Goal: Task Accomplishment & Management: Manage account settings

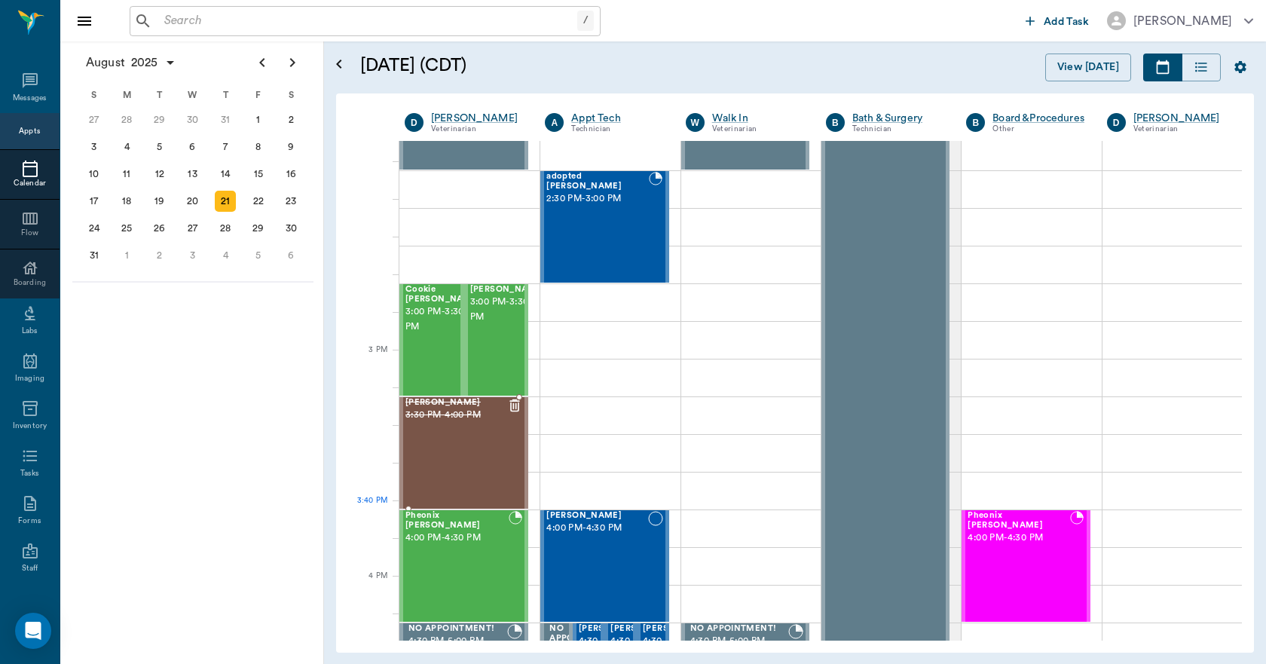
scroll to position [1582, 0]
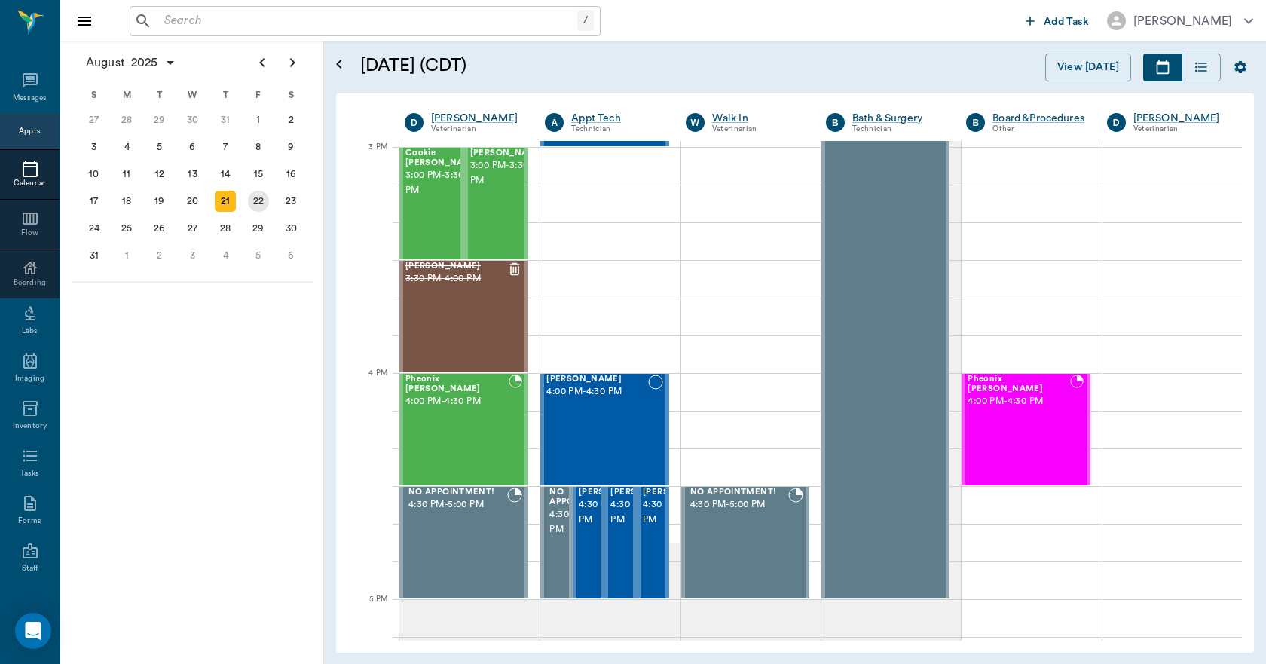
click at [257, 202] on div "22" at bounding box center [258, 201] width 21 height 21
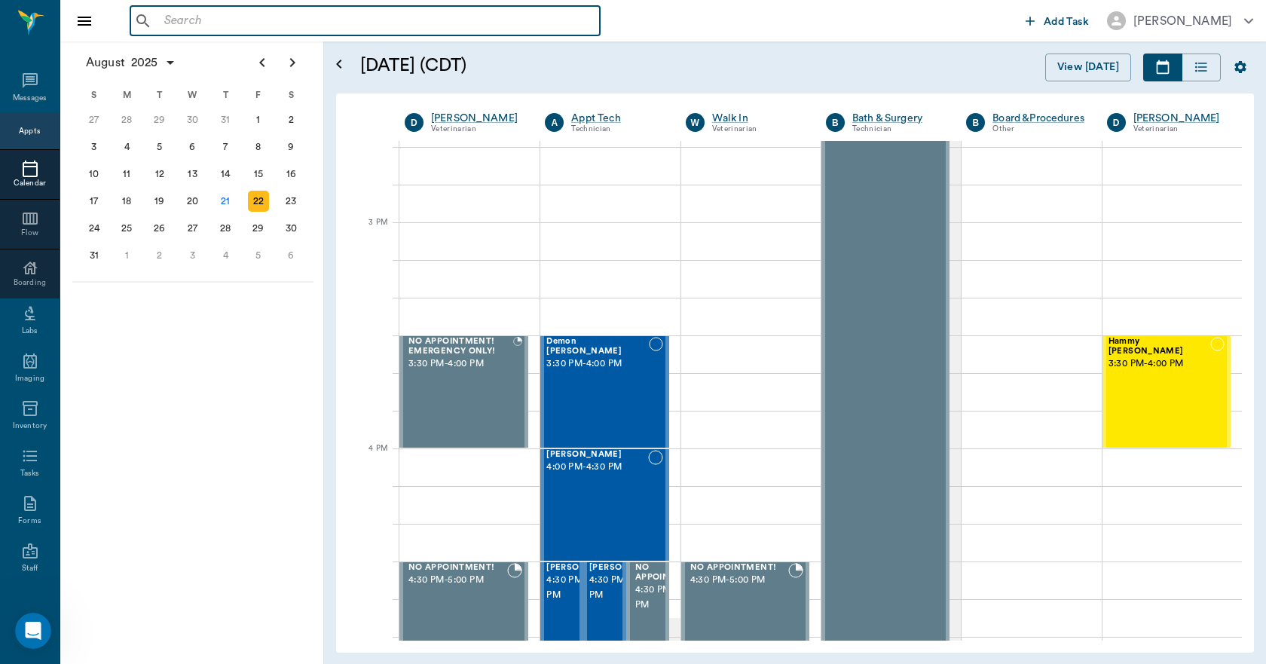
click at [252, 23] on input "text" at bounding box center [375, 21] width 435 height 21
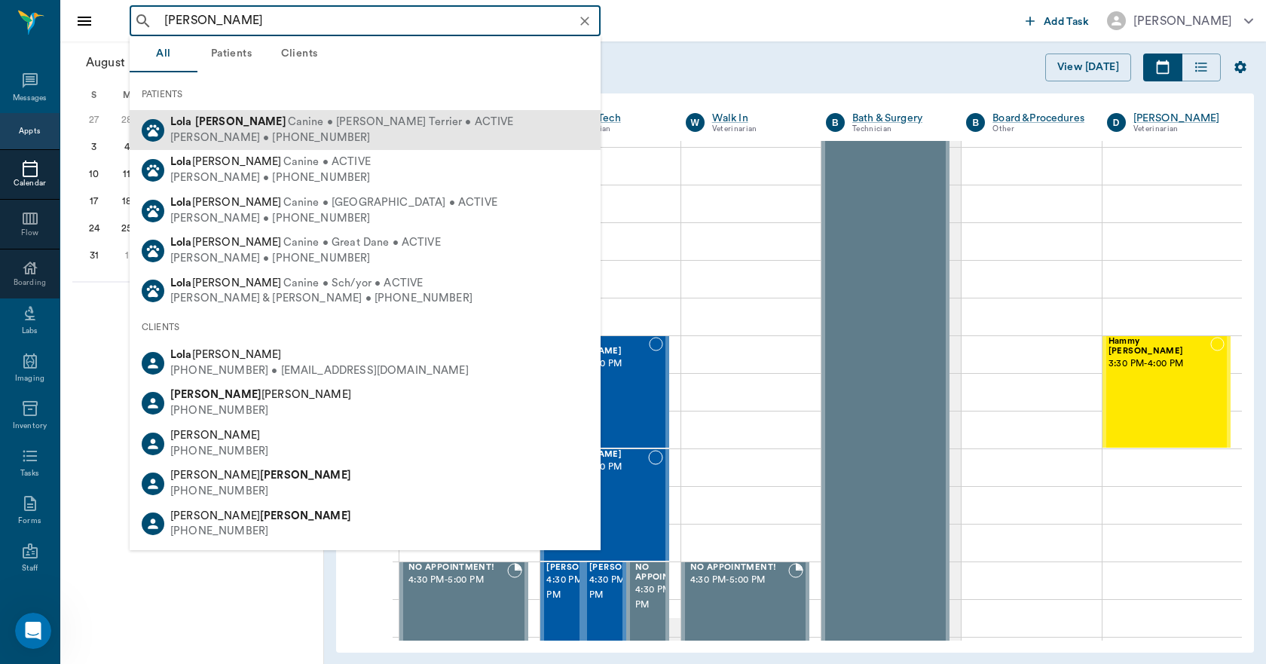
click at [215, 121] on b "[PERSON_NAME]" at bounding box center [240, 121] width 91 height 11
type input "[PERSON_NAME]"
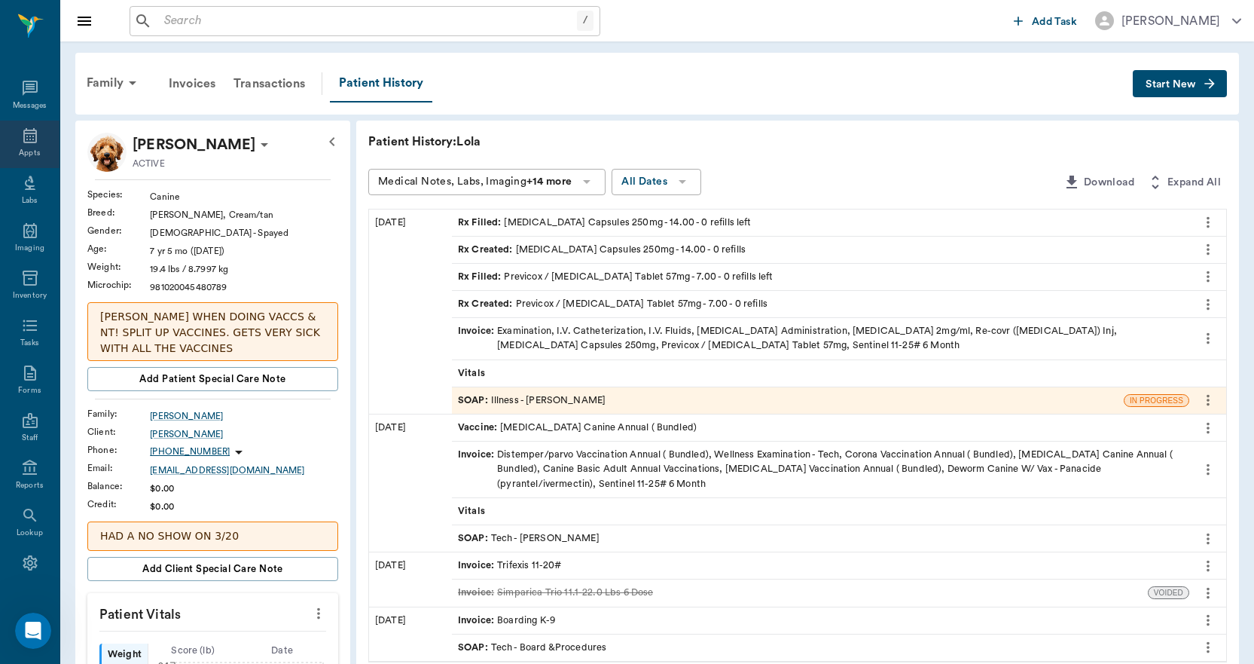
click at [33, 144] on div "Appts" at bounding box center [30, 144] width 60 height 47
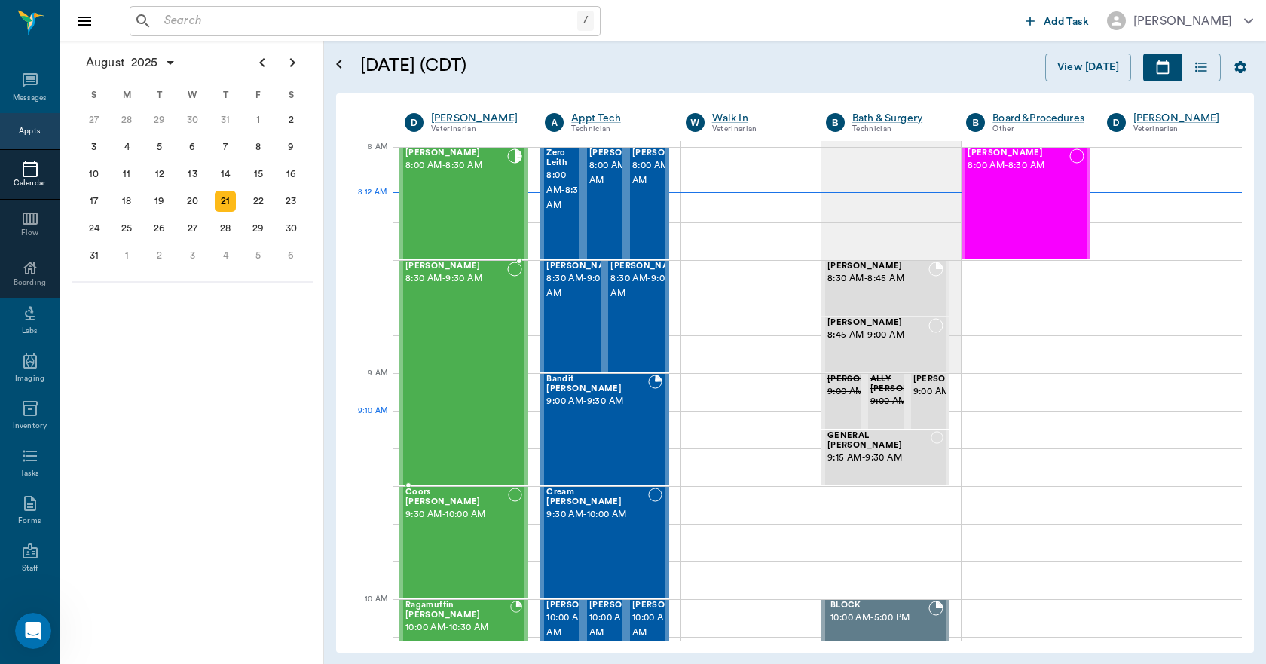
click at [491, 439] on div "[PERSON_NAME] 8:30 AM - 9:30 AM" at bounding box center [456, 372] width 102 height 223
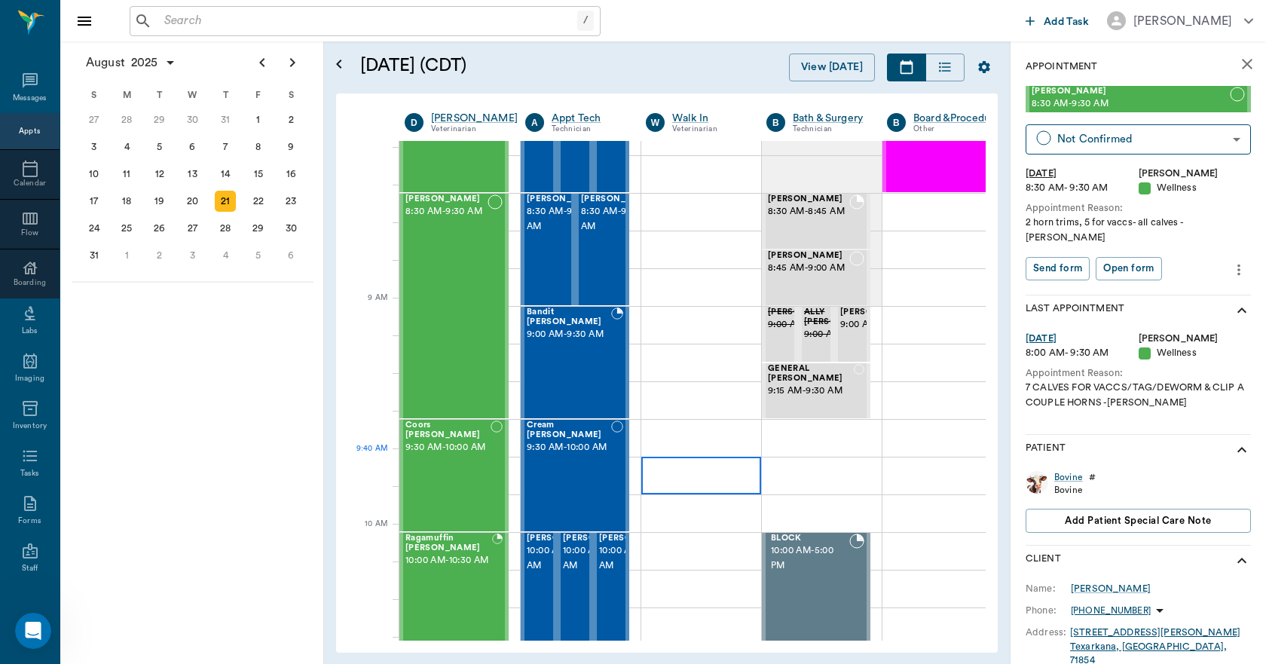
scroll to position [75, 0]
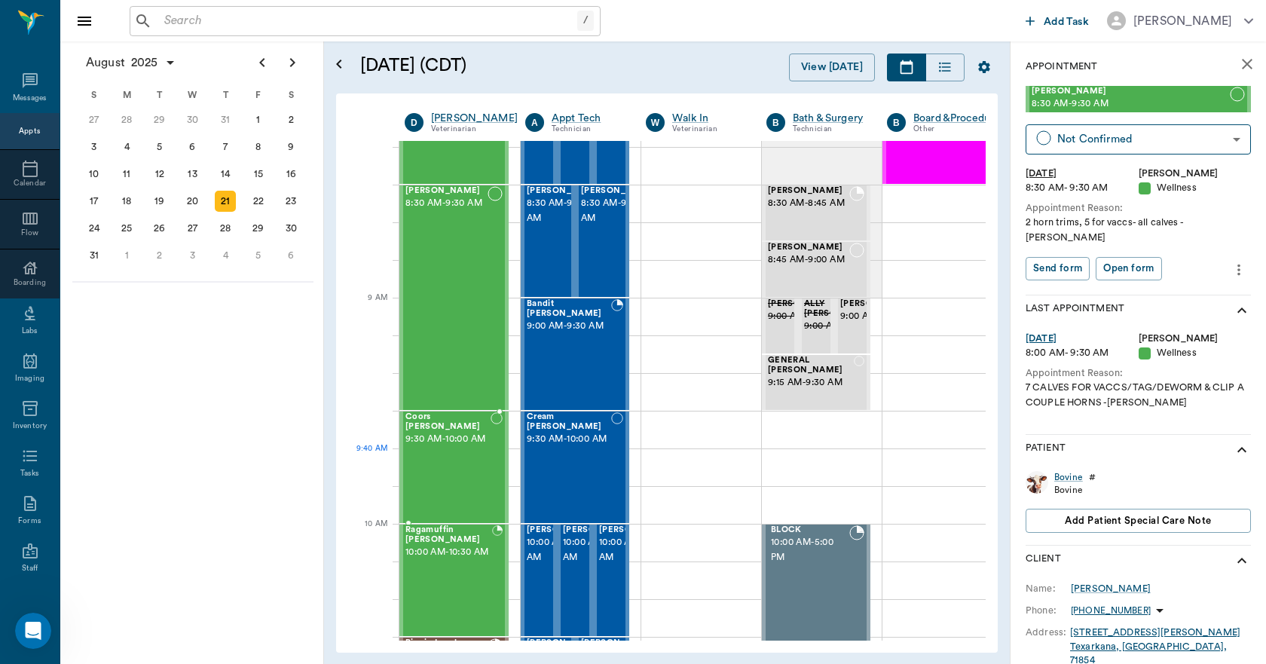
click at [458, 483] on div "Coors [PERSON_NAME] 9:30 AM - 10:00 AM" at bounding box center [447, 467] width 85 height 110
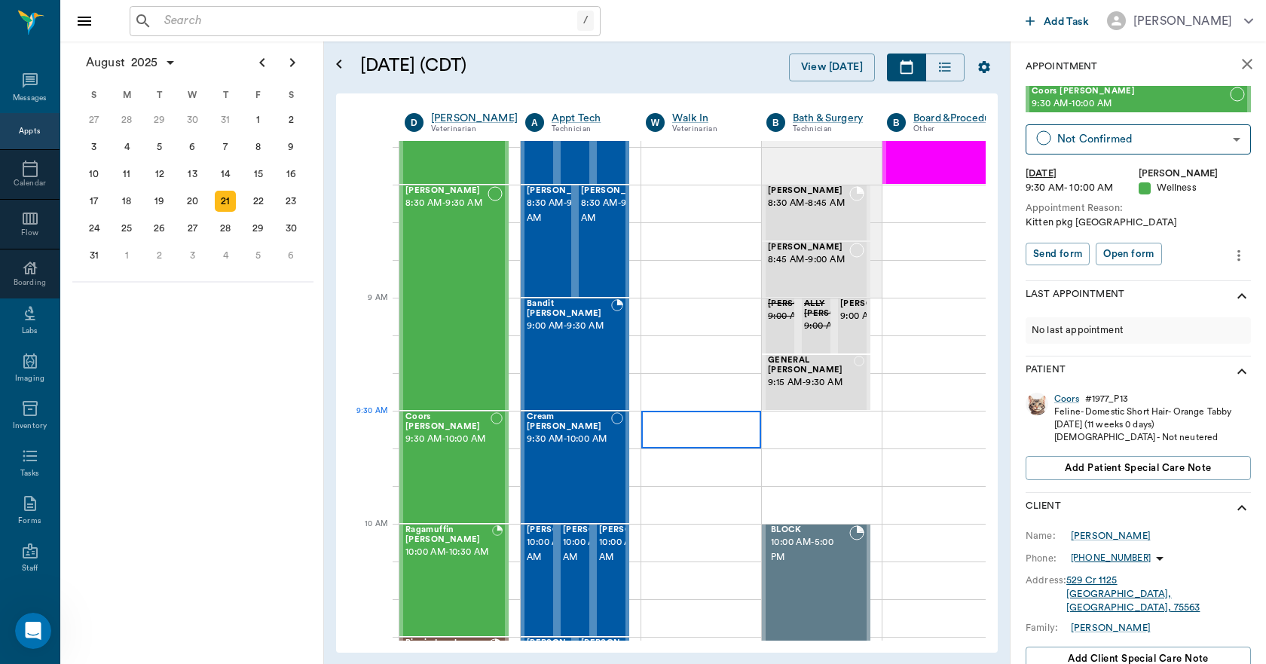
click at [688, 428] on div at bounding box center [701, 430] width 120 height 38
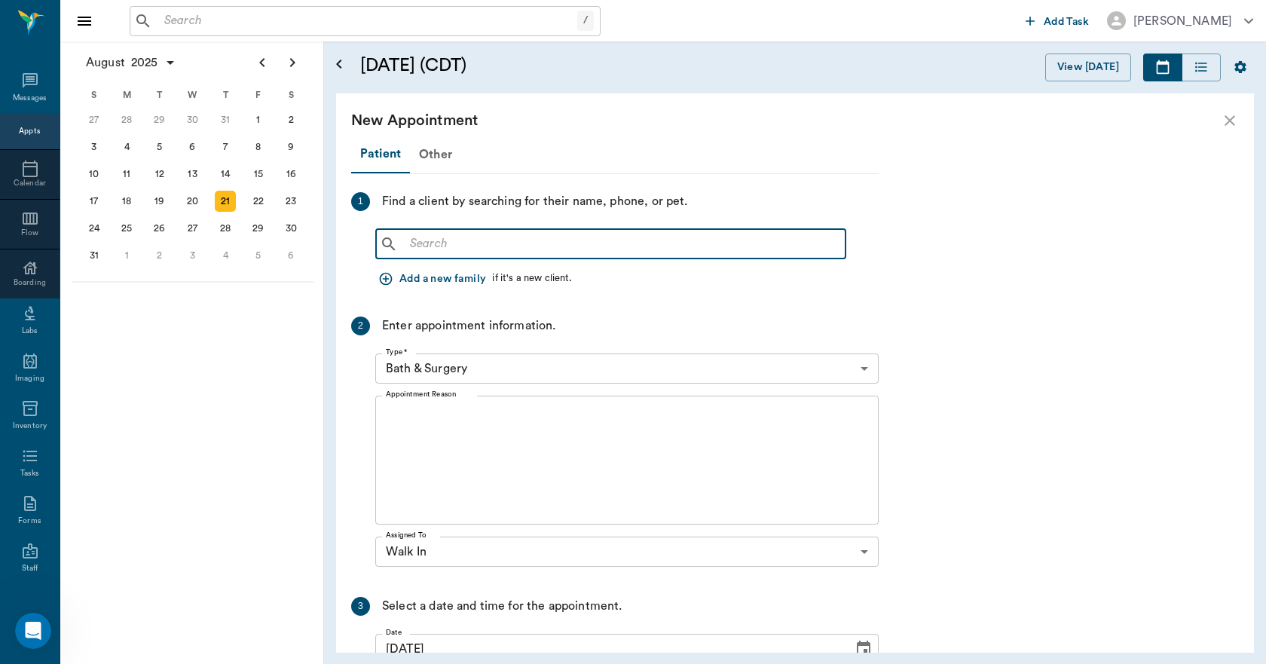
click at [631, 246] on input "text" at bounding box center [621, 244] width 435 height 21
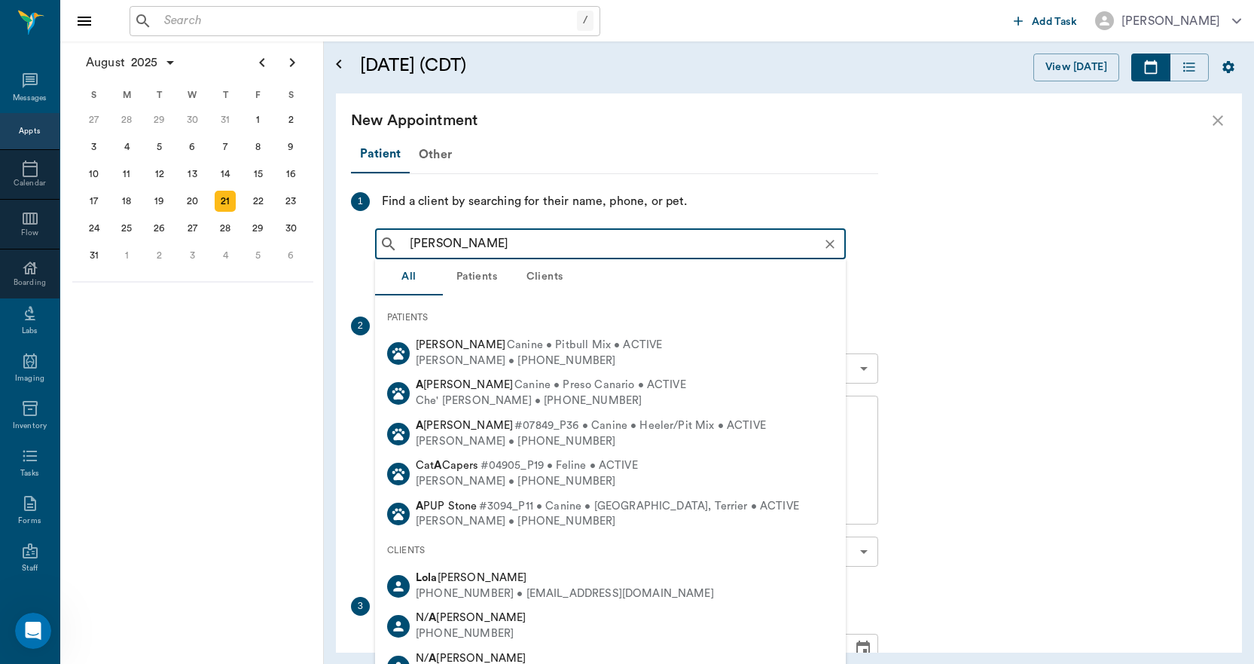
type input "[PERSON_NAME]"
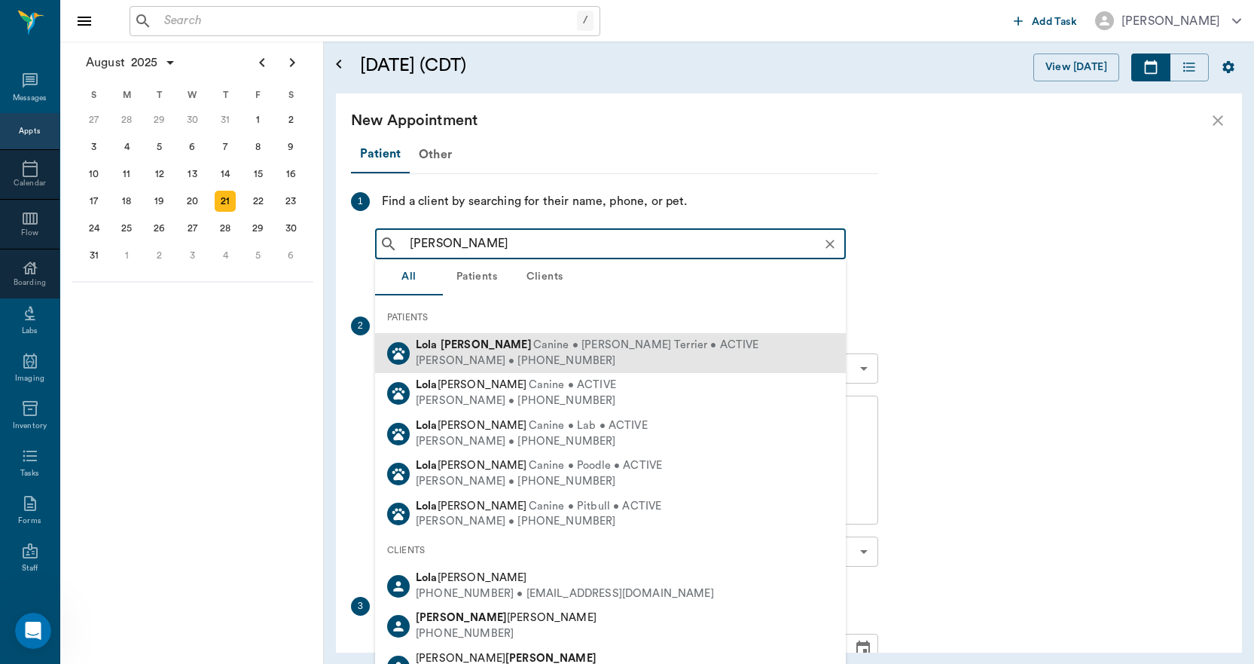
click at [425, 337] on div "[PERSON_NAME] Canine • [PERSON_NAME] Terrier • ACTIVE" at bounding box center [588, 345] width 344 height 16
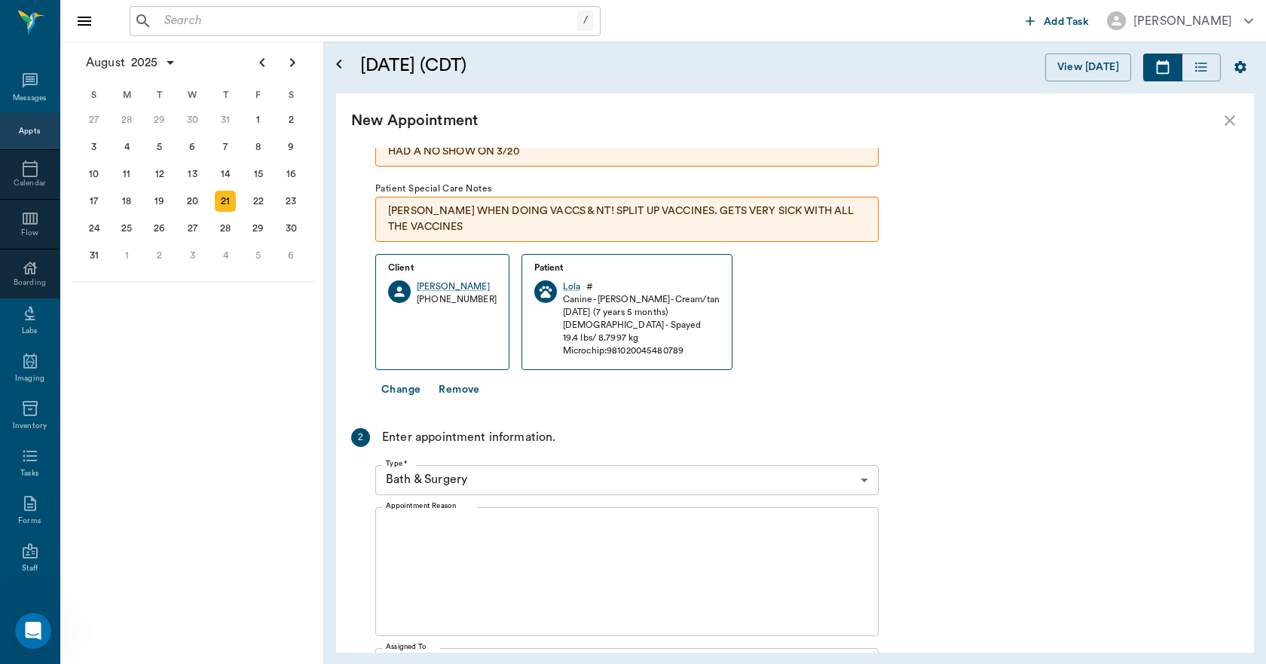
scroll to position [151, 0]
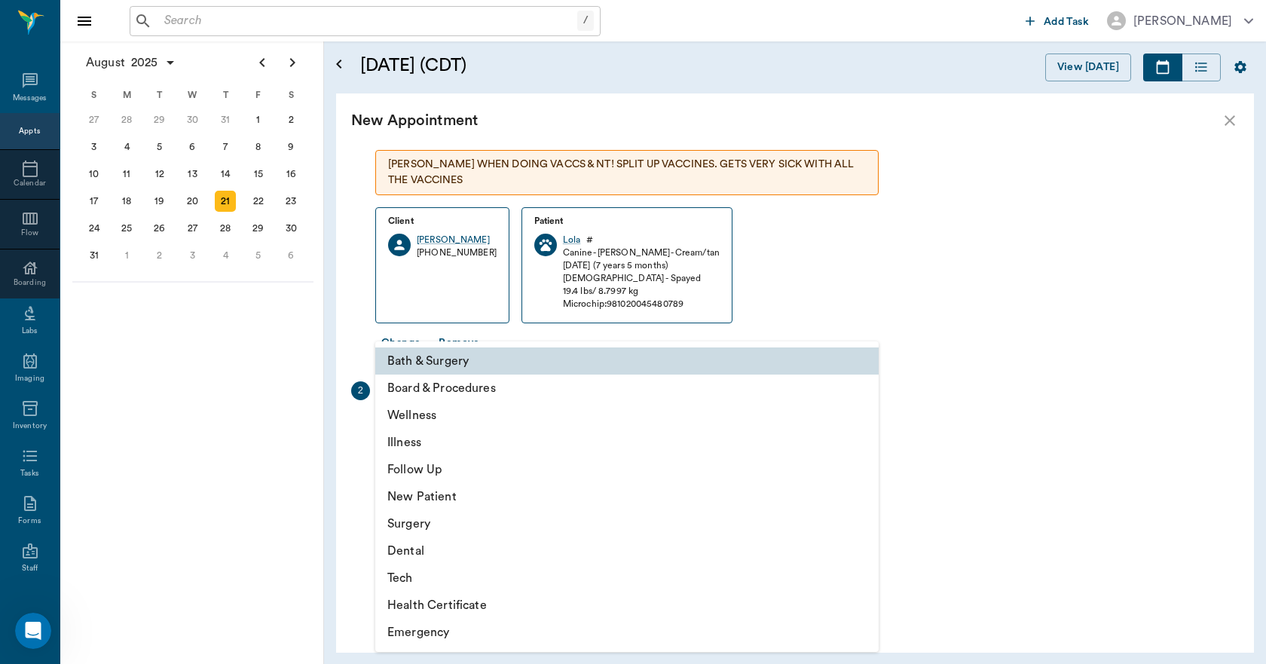
click at [511, 426] on body "/ ​ Add Task [PERSON_NAME] Nectar Messages Appts Calendar Flow Boarding Labs Im…" at bounding box center [633, 332] width 1266 height 664
click at [427, 469] on li "Follow Up" at bounding box center [626, 469] width 503 height 27
type input "65d2be4f46e3a538d89b8c16"
type input "10:00 AM"
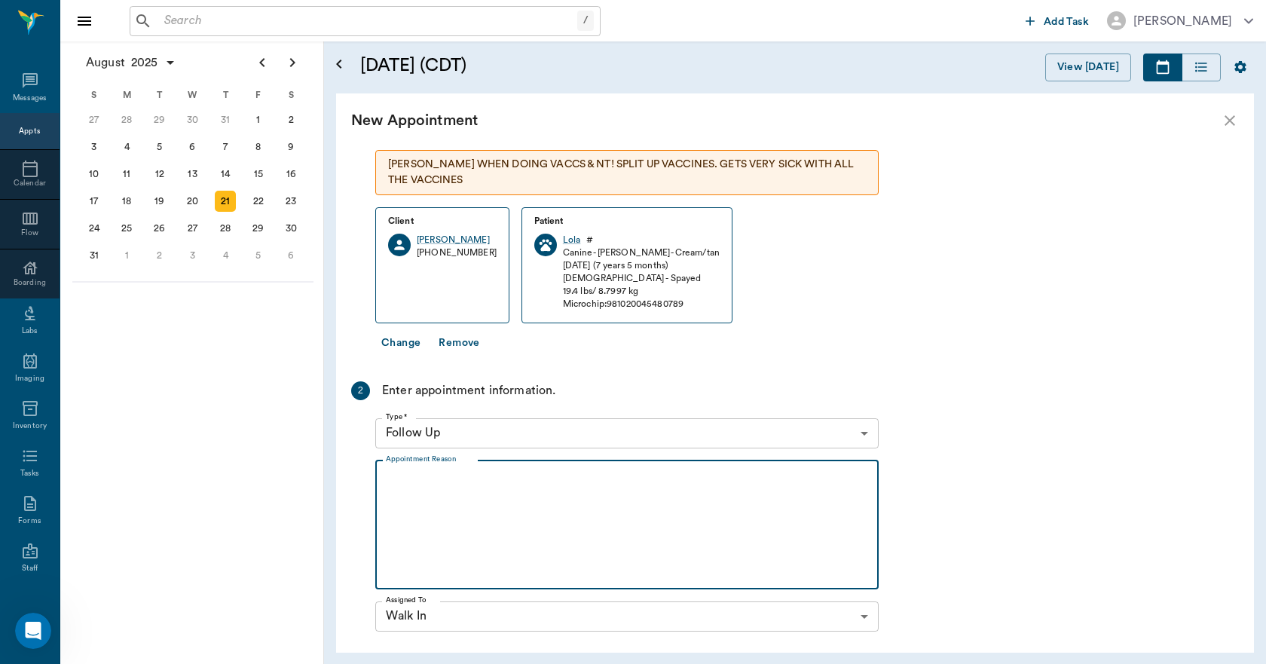
click at [453, 505] on textarea "Appointment Reason" at bounding box center [627, 524] width 482 height 104
type textarea "H"
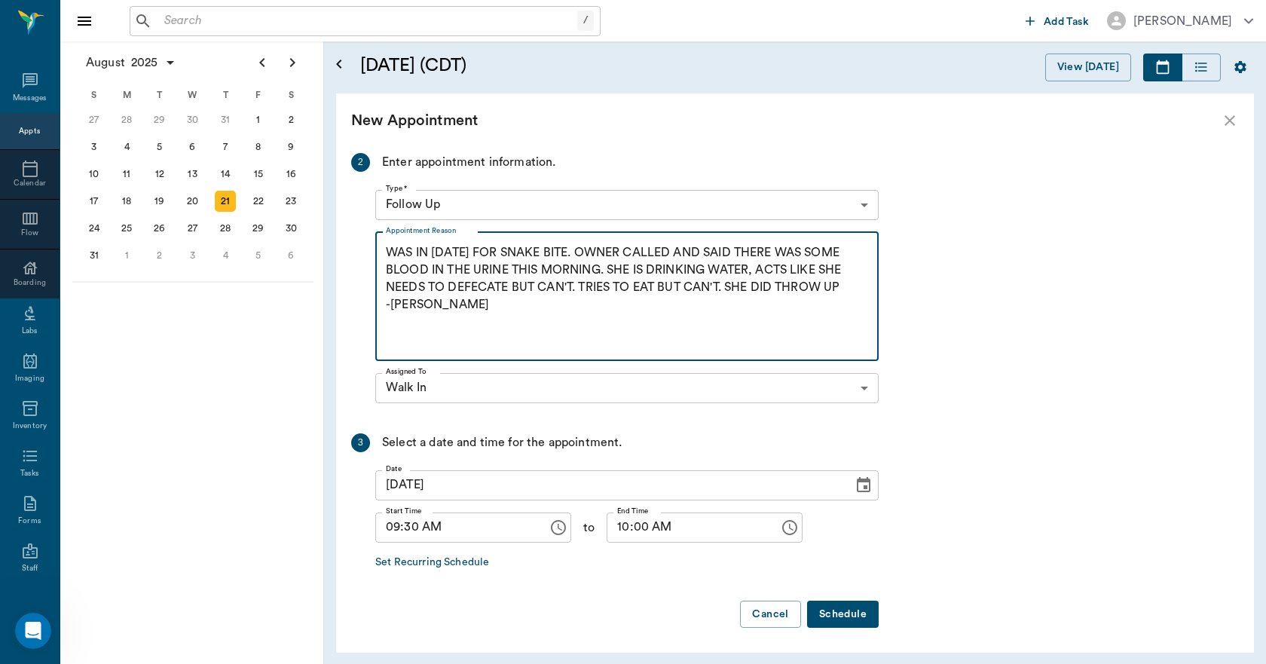
scroll to position [381, 0]
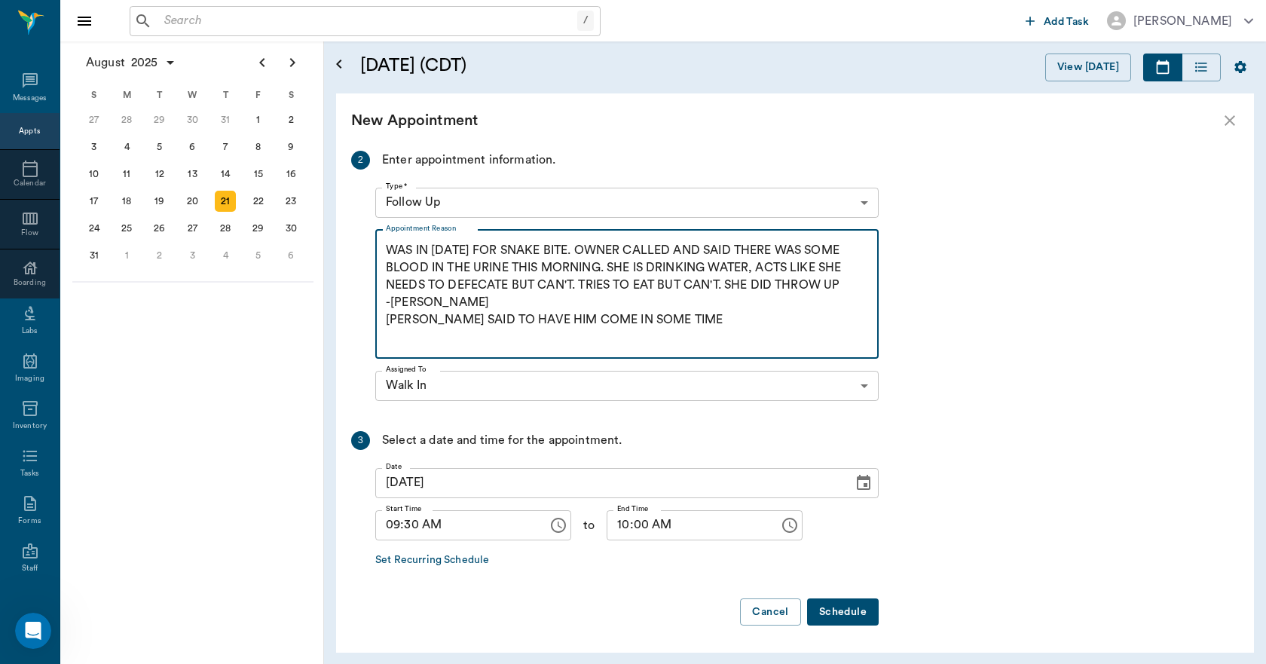
type textarea "WAS IN [DATE] FOR SNAKE BITE. OWNER CALLED AND SAID THERE WAS SOME BLOOD IN THE…"
click at [863, 616] on button "Schedule" at bounding box center [843, 612] width 72 height 28
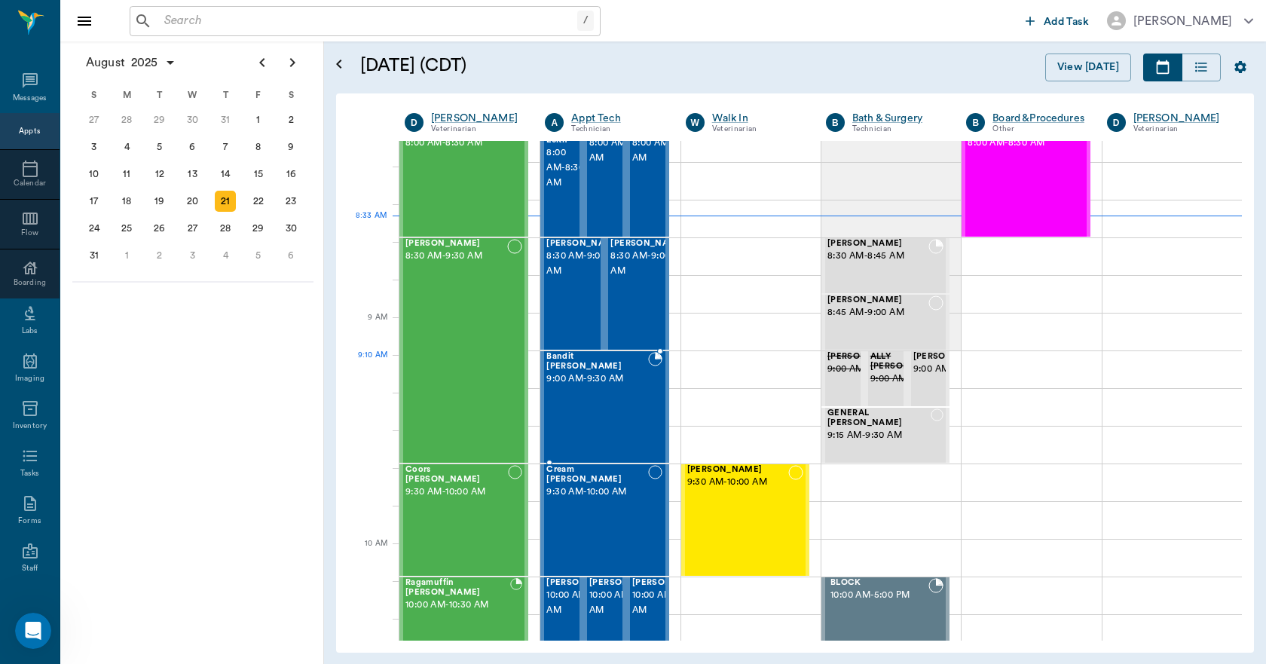
scroll to position [0, 0]
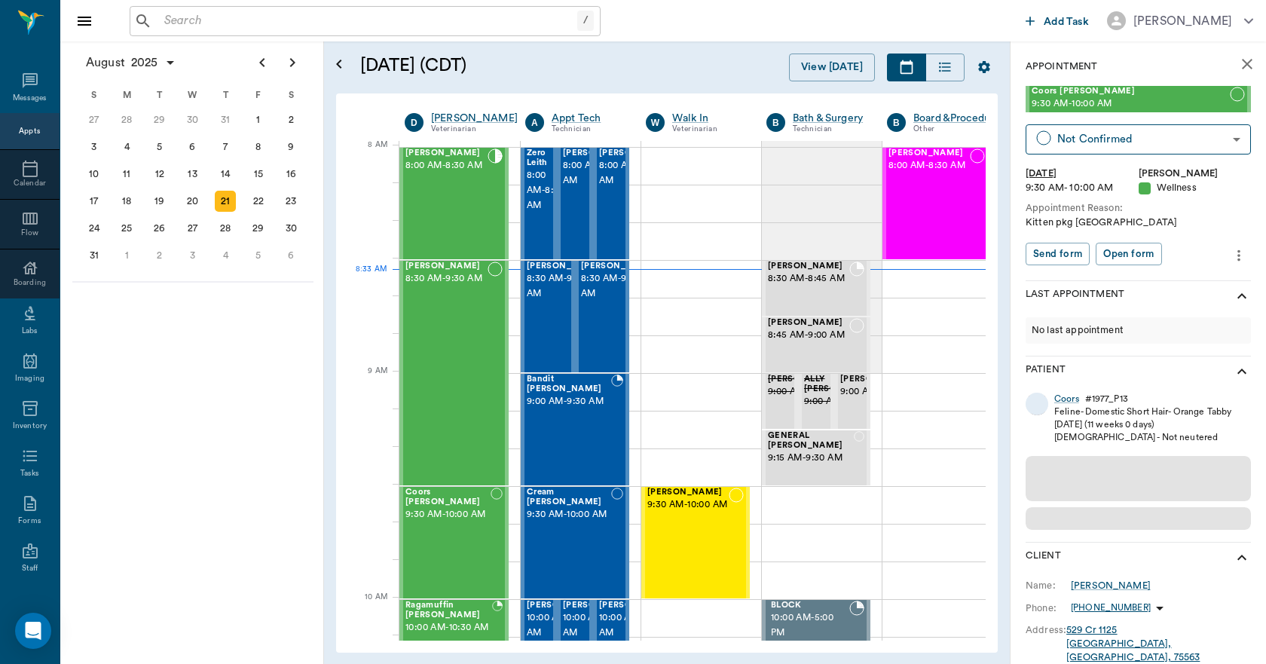
scroll to position [2, 1]
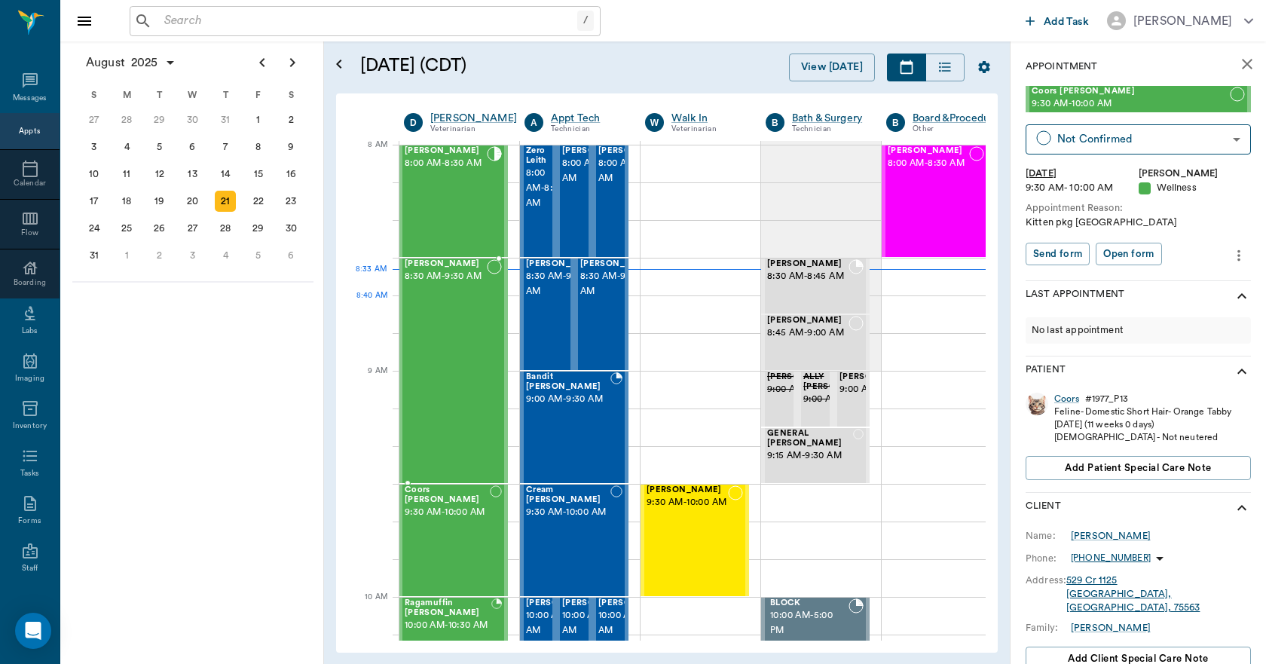
click at [437, 316] on div "[PERSON_NAME] 8:30 AM - 9:30 AM" at bounding box center [446, 370] width 82 height 223
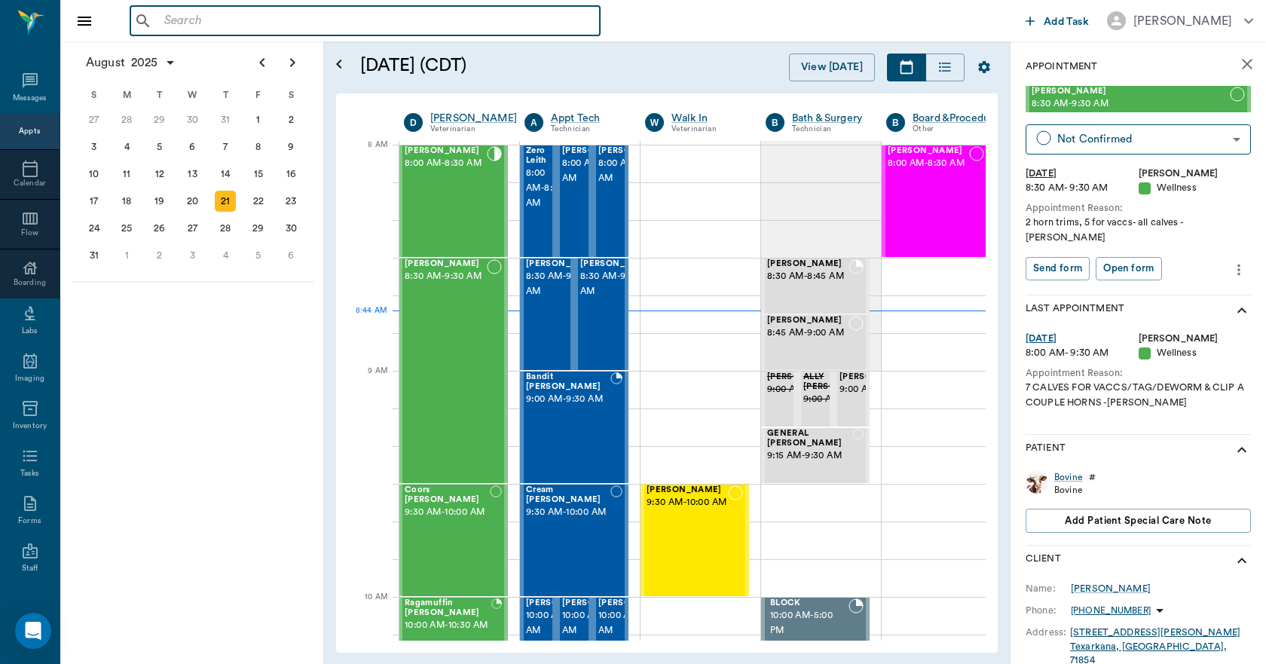
click at [239, 23] on input "text" at bounding box center [375, 21] width 435 height 21
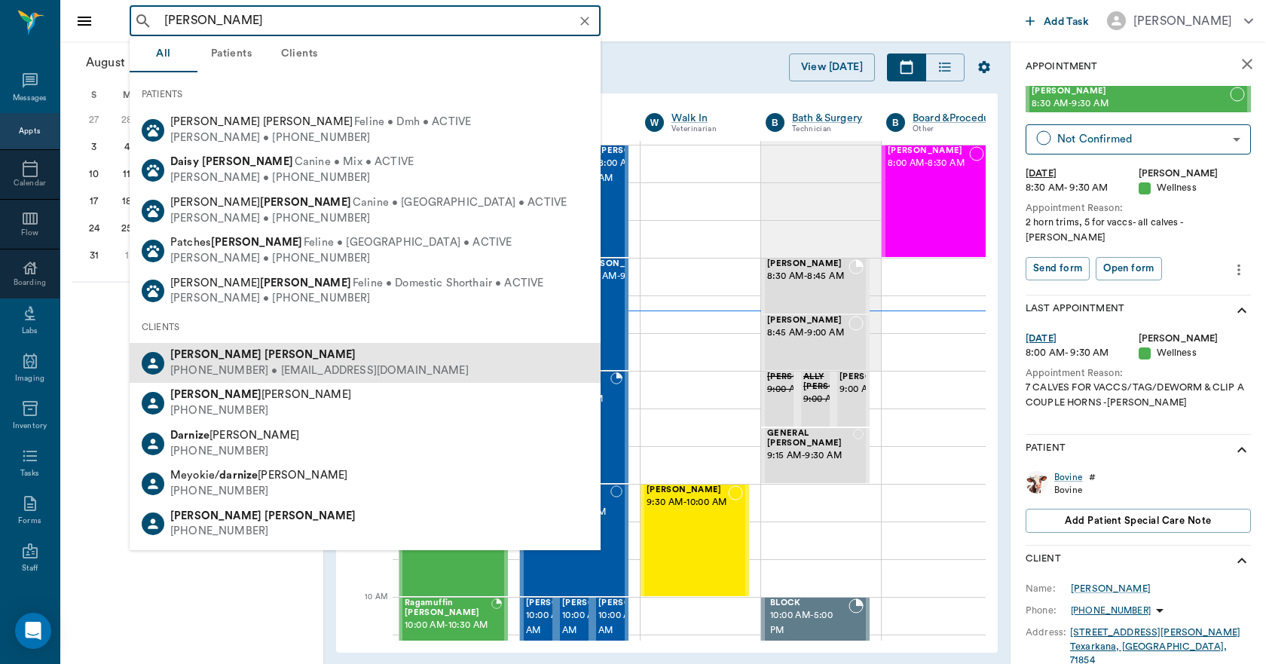
click at [216, 365] on div "(903) 728-5733 • CCVC75551@gmail.com" at bounding box center [319, 371] width 298 height 16
type input "DARN DAVIS"
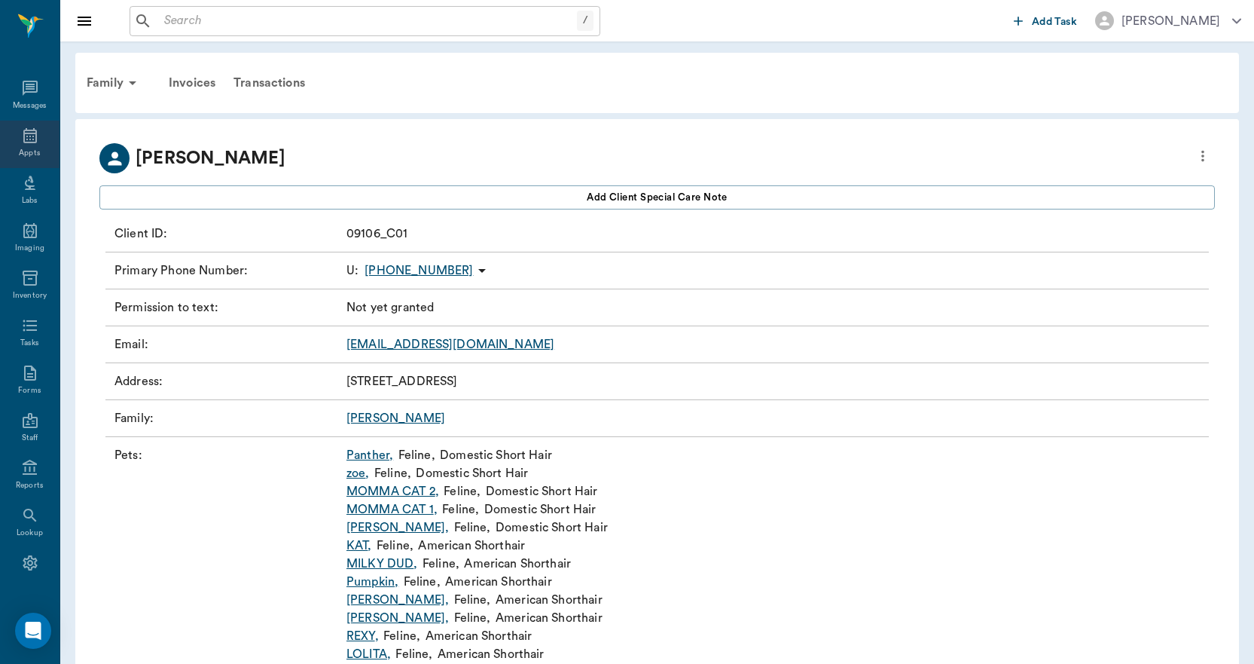
click at [23, 139] on icon at bounding box center [30, 135] width 14 height 15
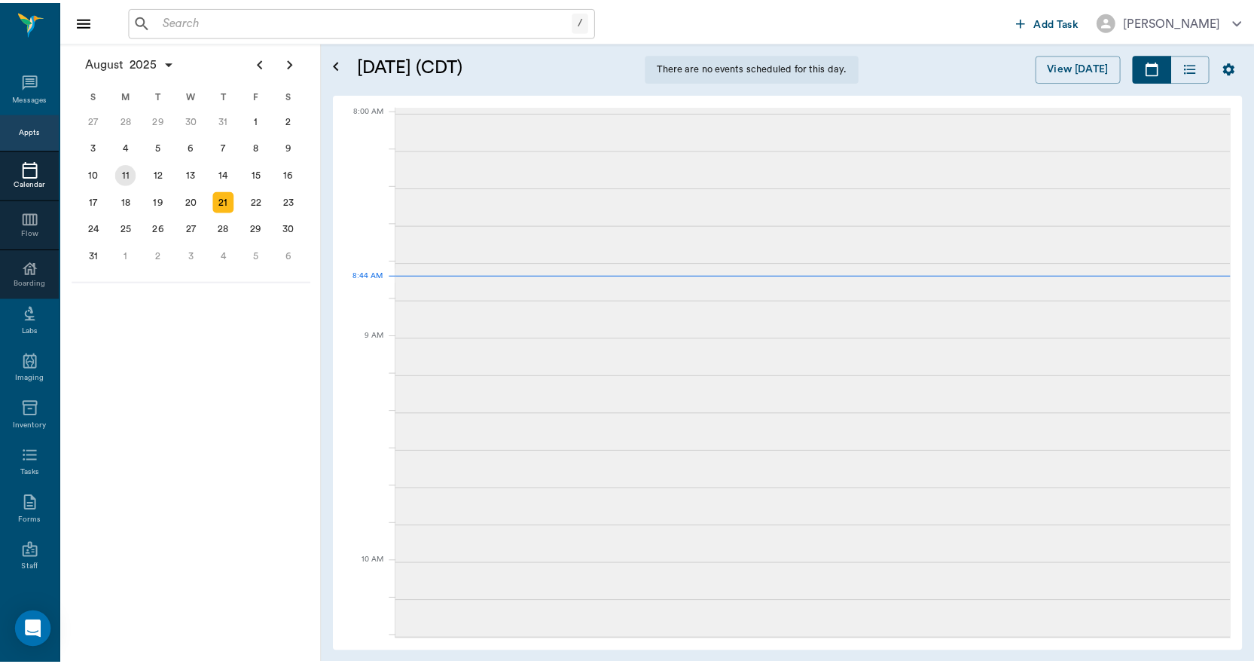
scroll to position [4, 0]
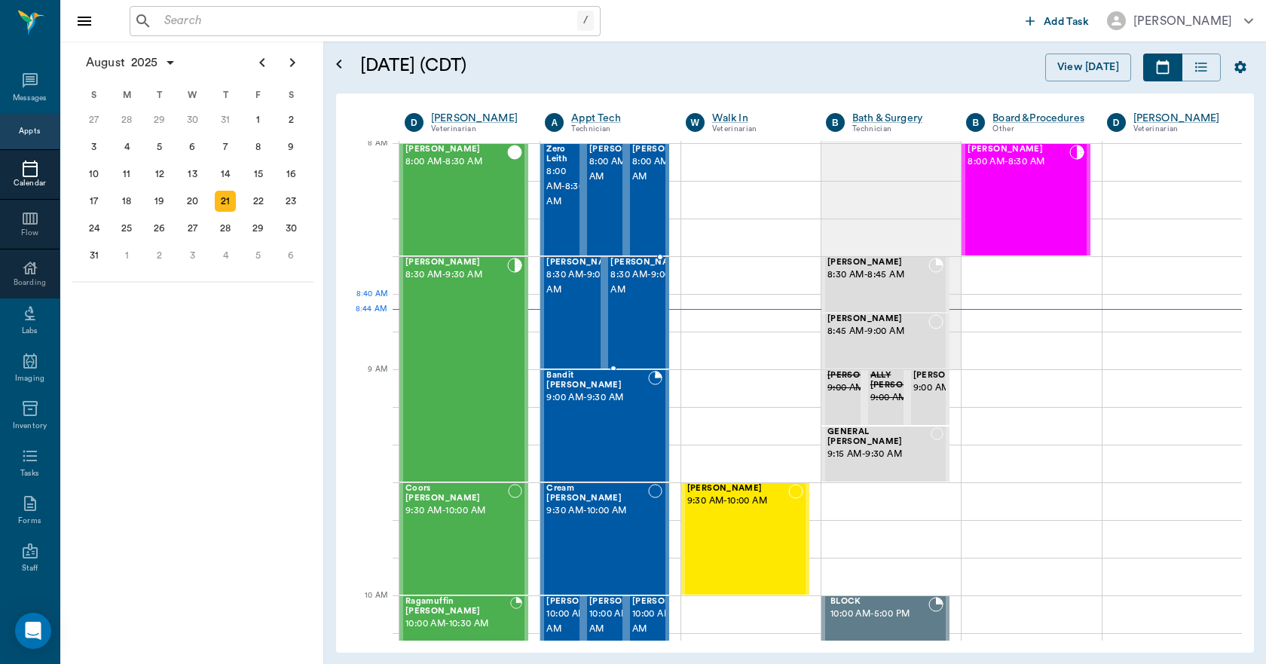
click at [634, 310] on div "Milo Goff 8:30 AM - 9:00 AM" at bounding box center [647, 313] width 75 height 110
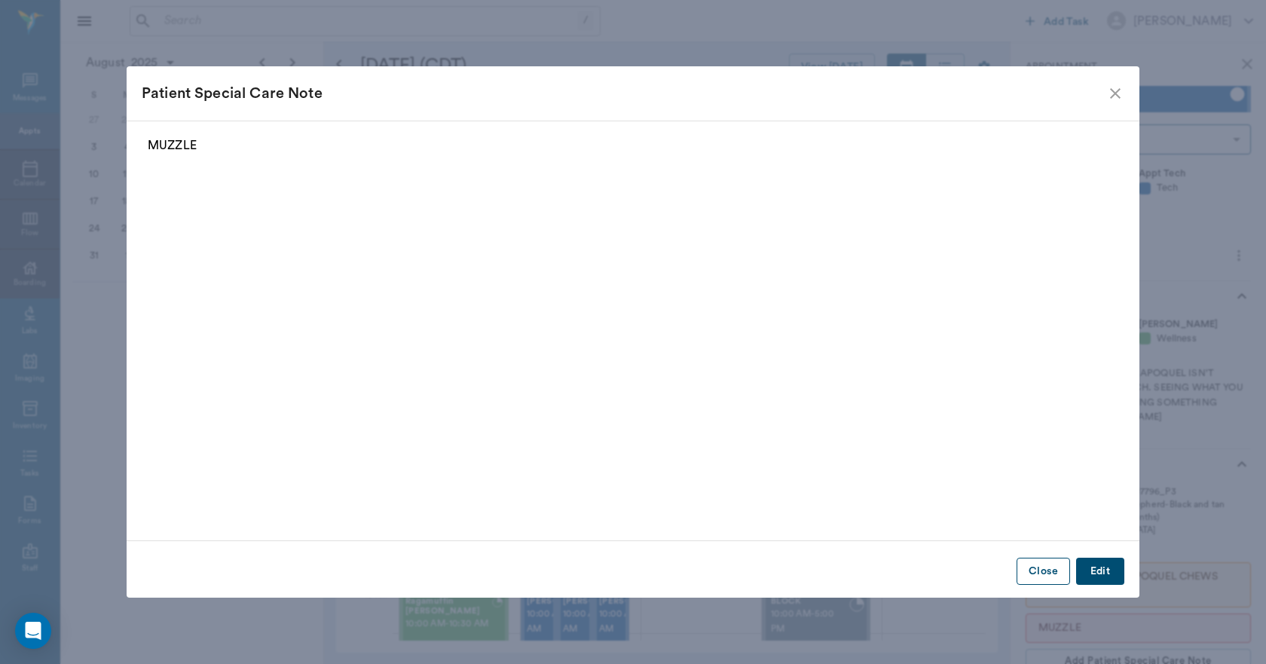
click at [1052, 571] on button "Close" at bounding box center [1042, 571] width 53 height 28
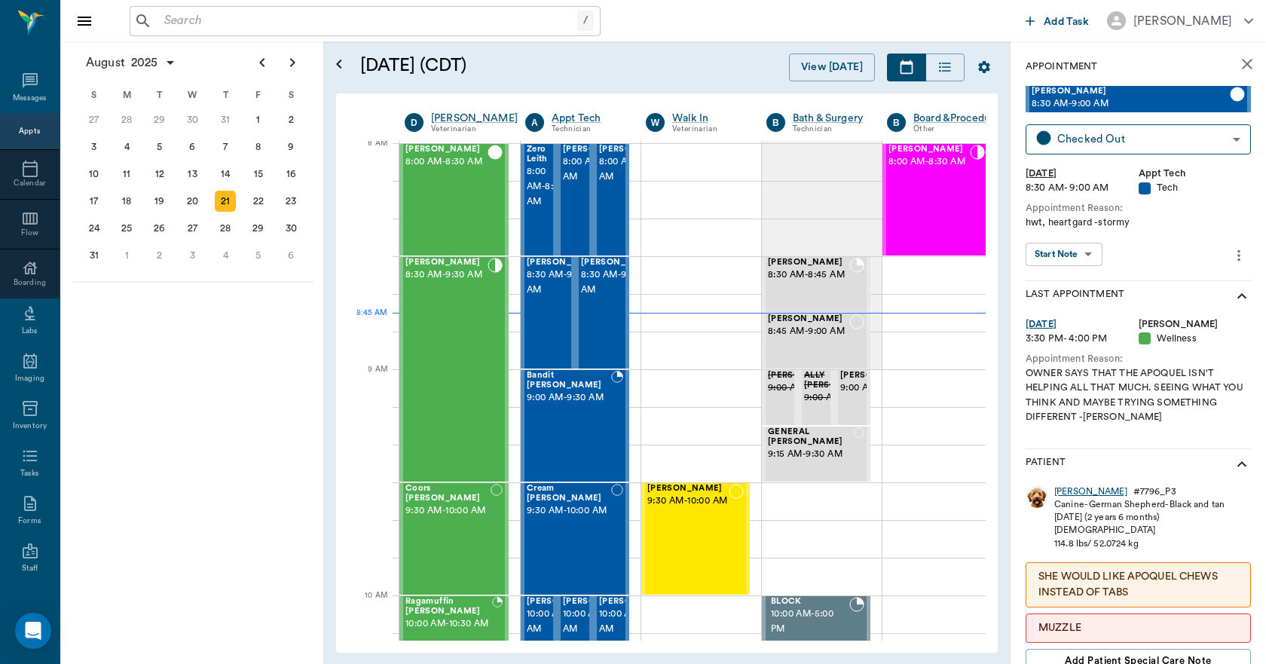
click at [1065, 491] on div "Milo" at bounding box center [1090, 491] width 73 height 13
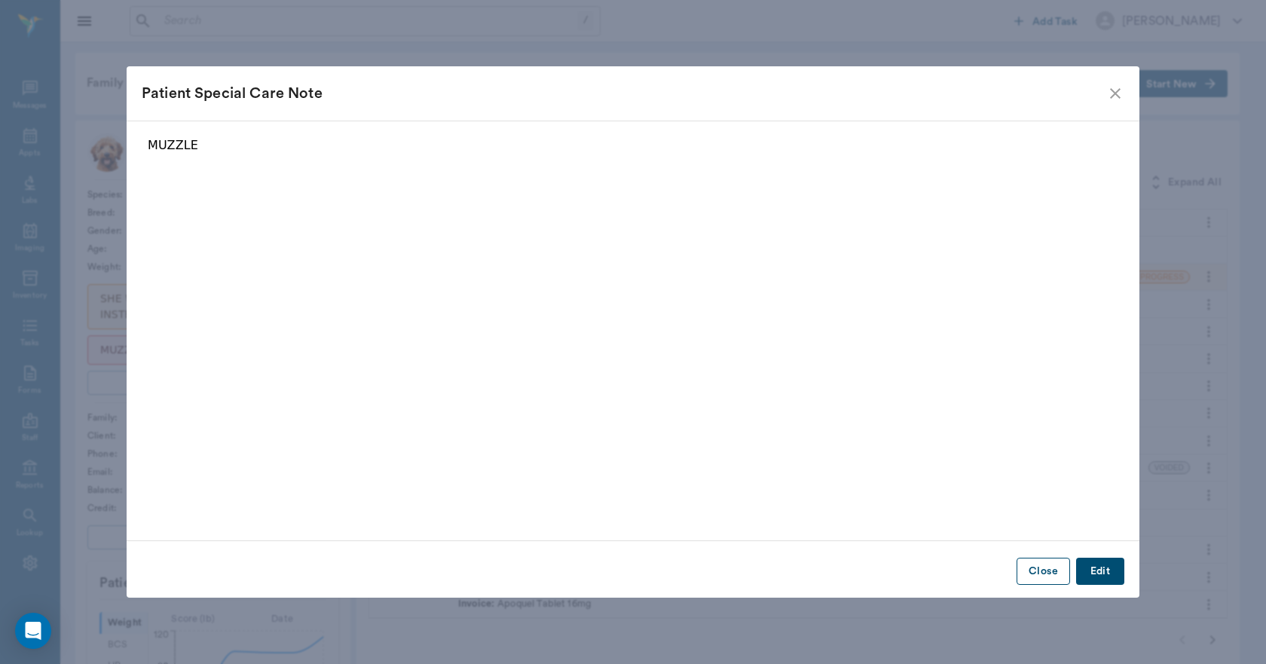
click at [1047, 569] on button "Close" at bounding box center [1042, 571] width 53 height 28
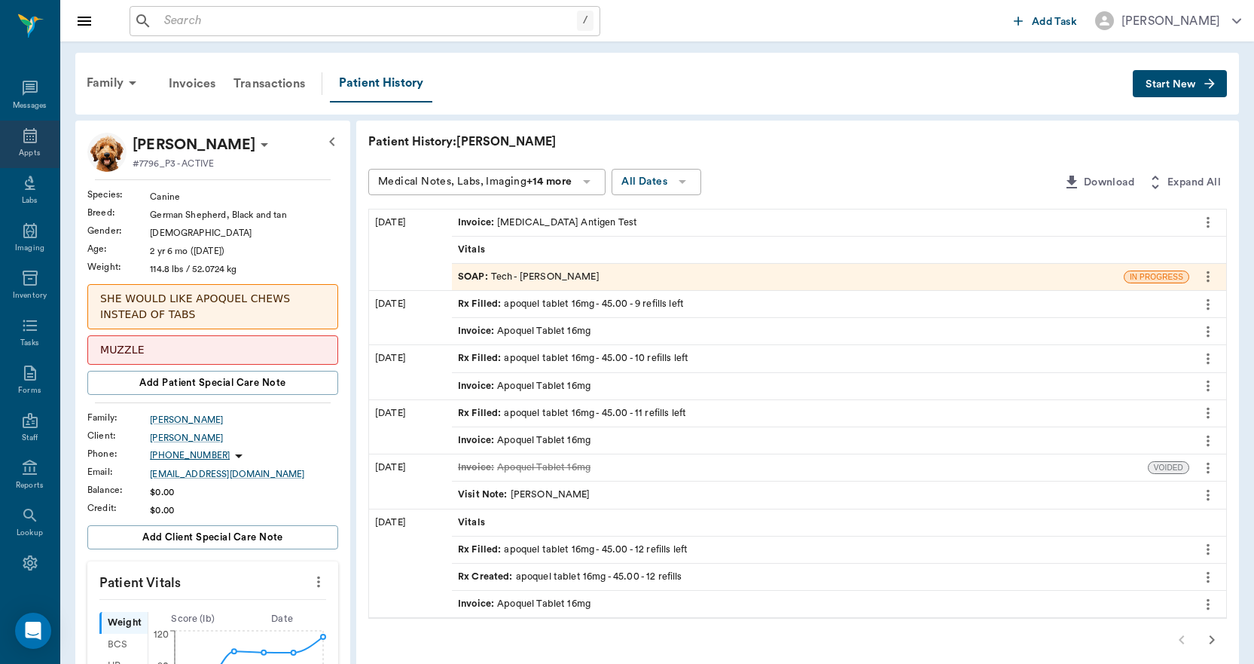
click at [23, 136] on icon at bounding box center [30, 135] width 14 height 15
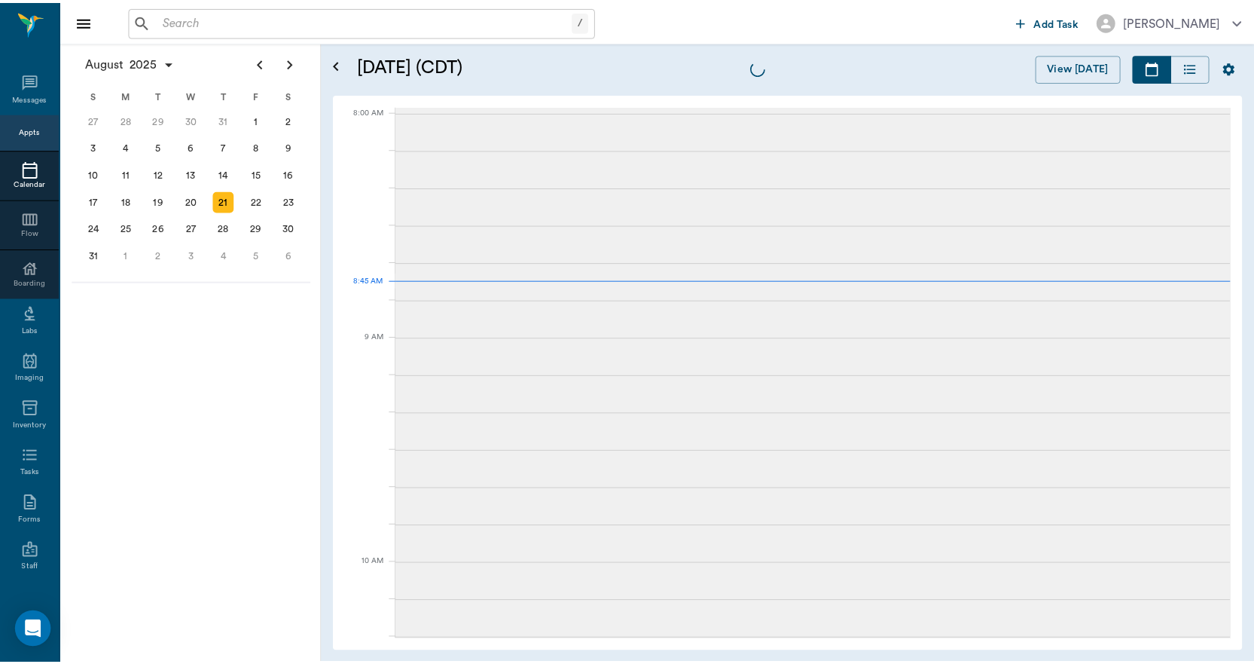
scroll to position [1, 0]
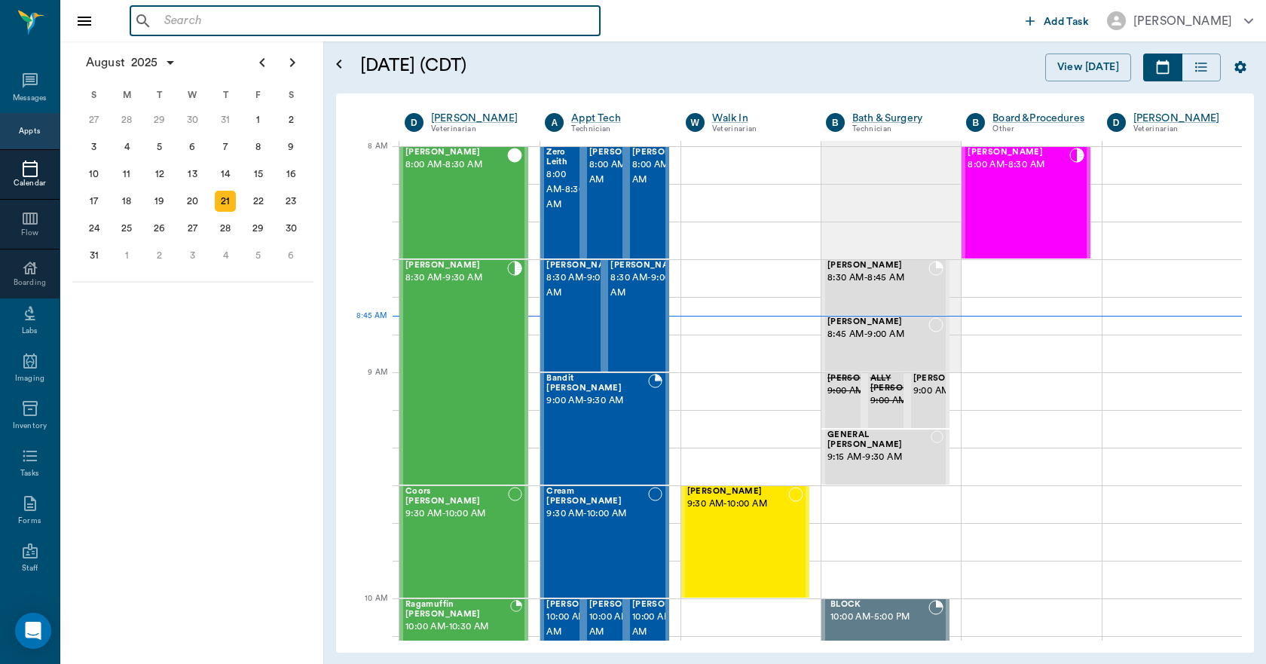
click at [176, 21] on input "text" at bounding box center [375, 21] width 435 height 21
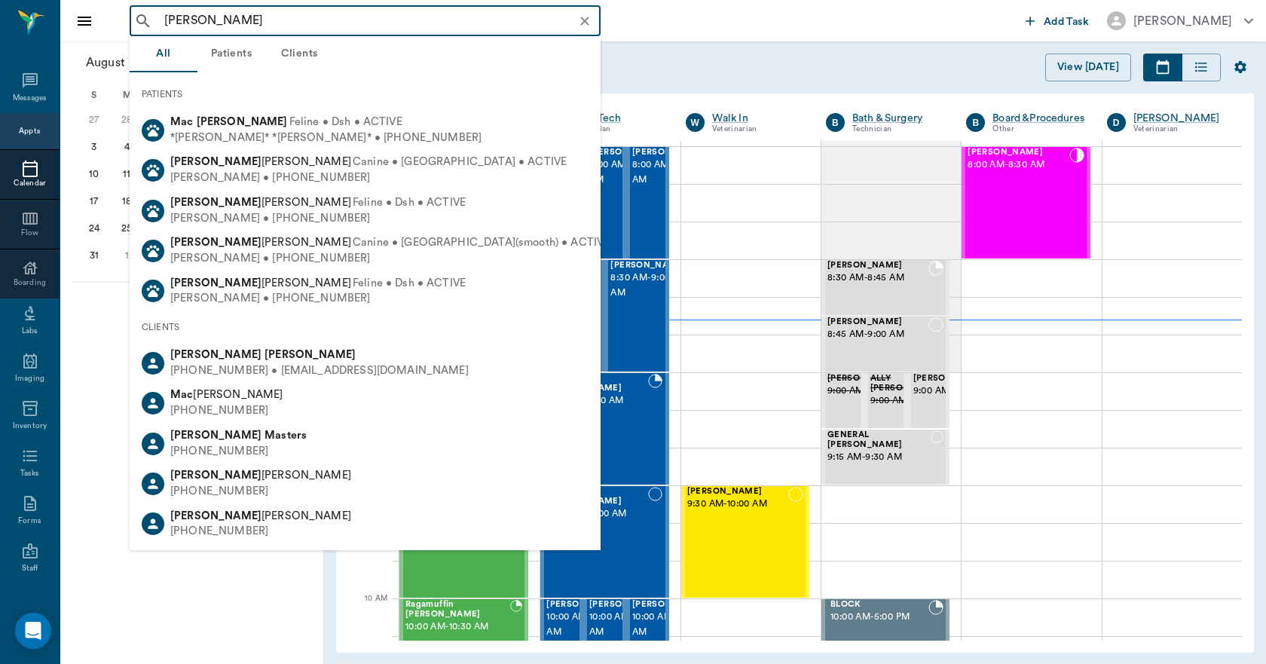
click at [207, 368] on div "(714) 855-0292 • EAGLE01978@yahoo.com" at bounding box center [319, 371] width 298 height 16
type input "STEVE MAC"
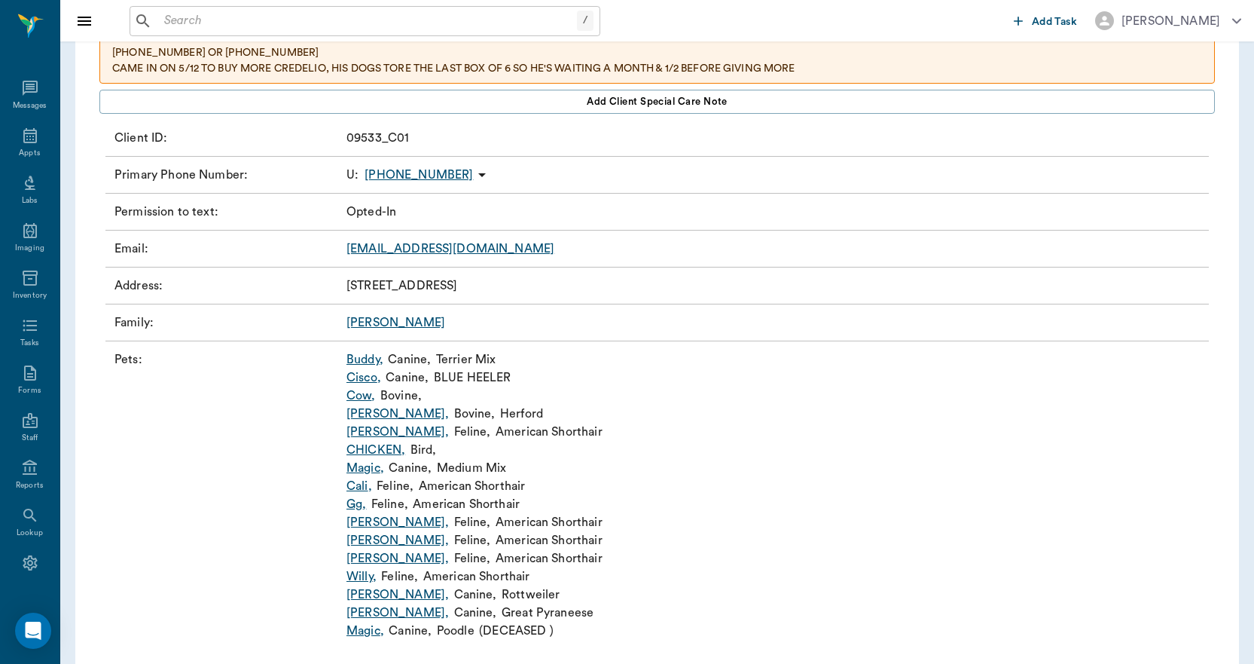
scroll to position [179, 0]
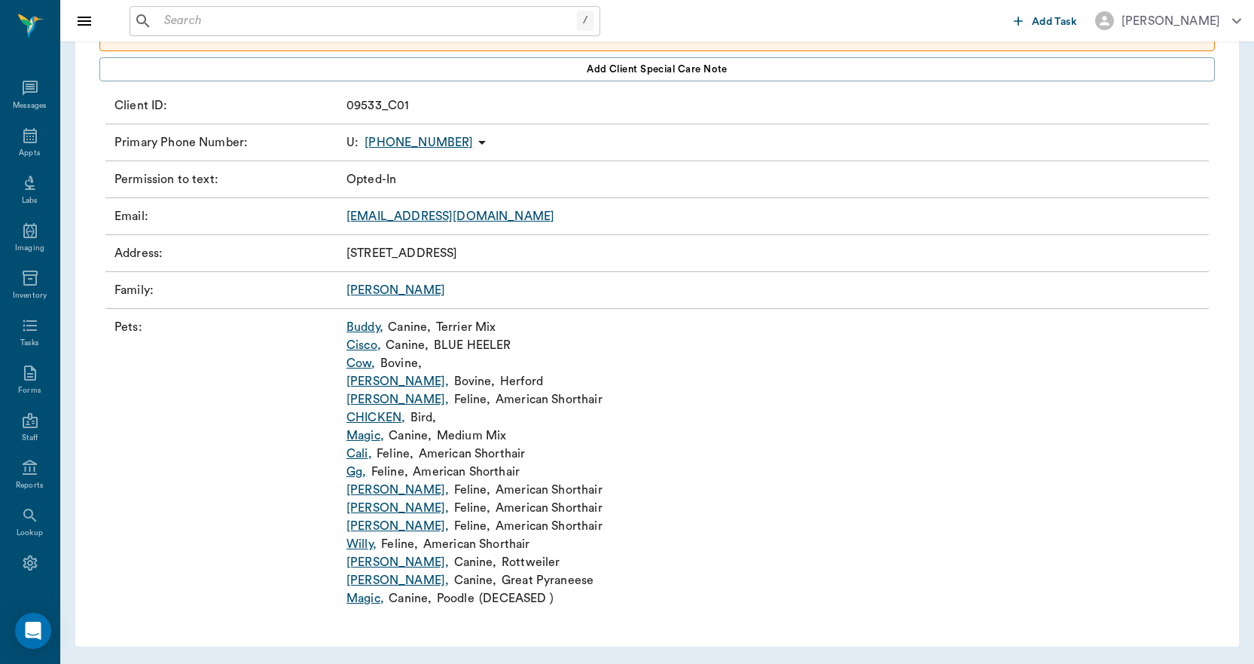
click at [359, 581] on link "Lili ," at bounding box center [398, 580] width 102 height 18
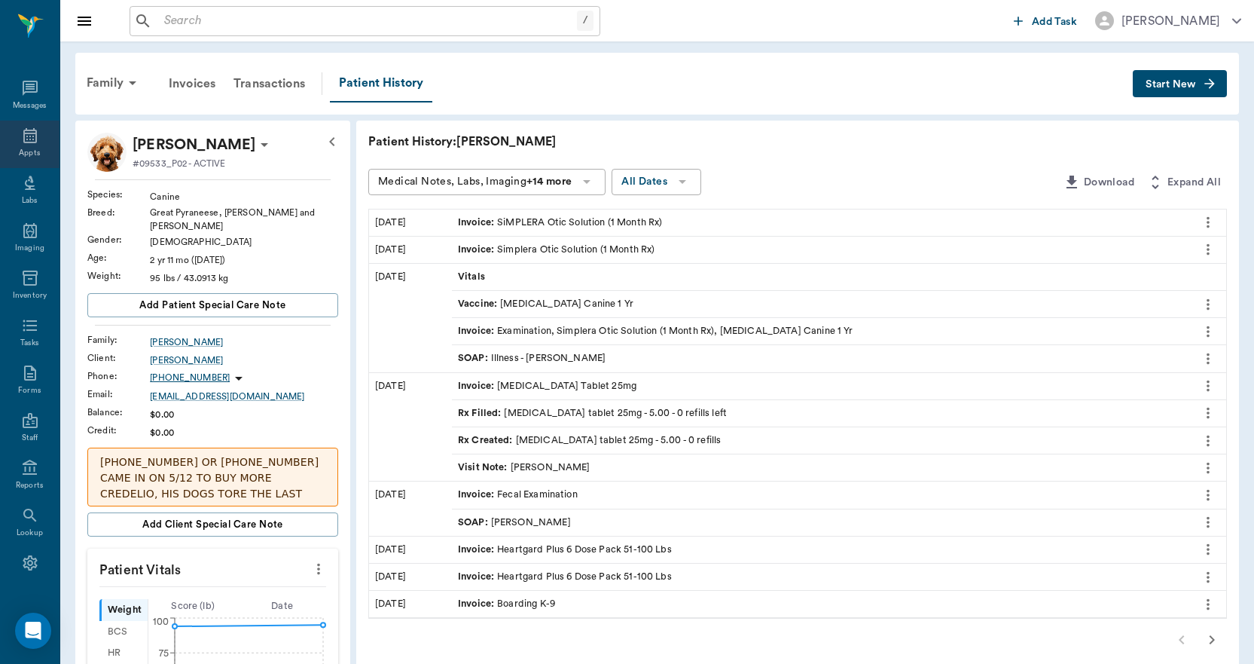
click at [29, 148] on div "Appts" at bounding box center [29, 153] width 21 height 11
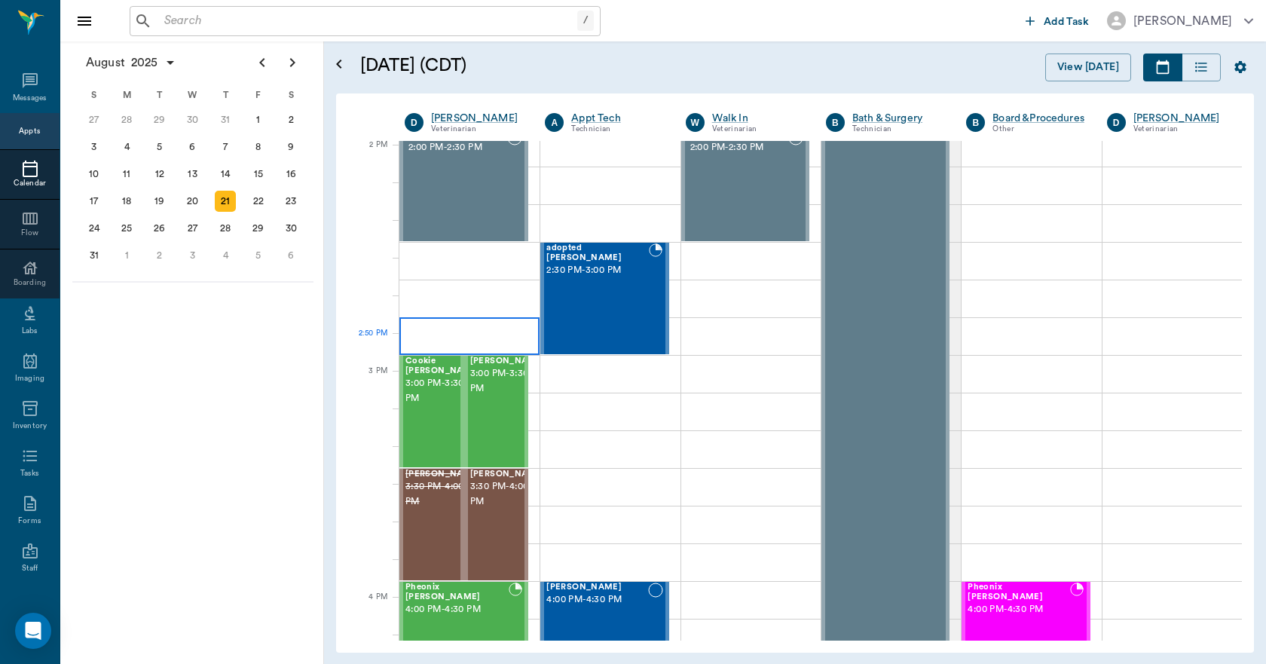
scroll to position [1358, 0]
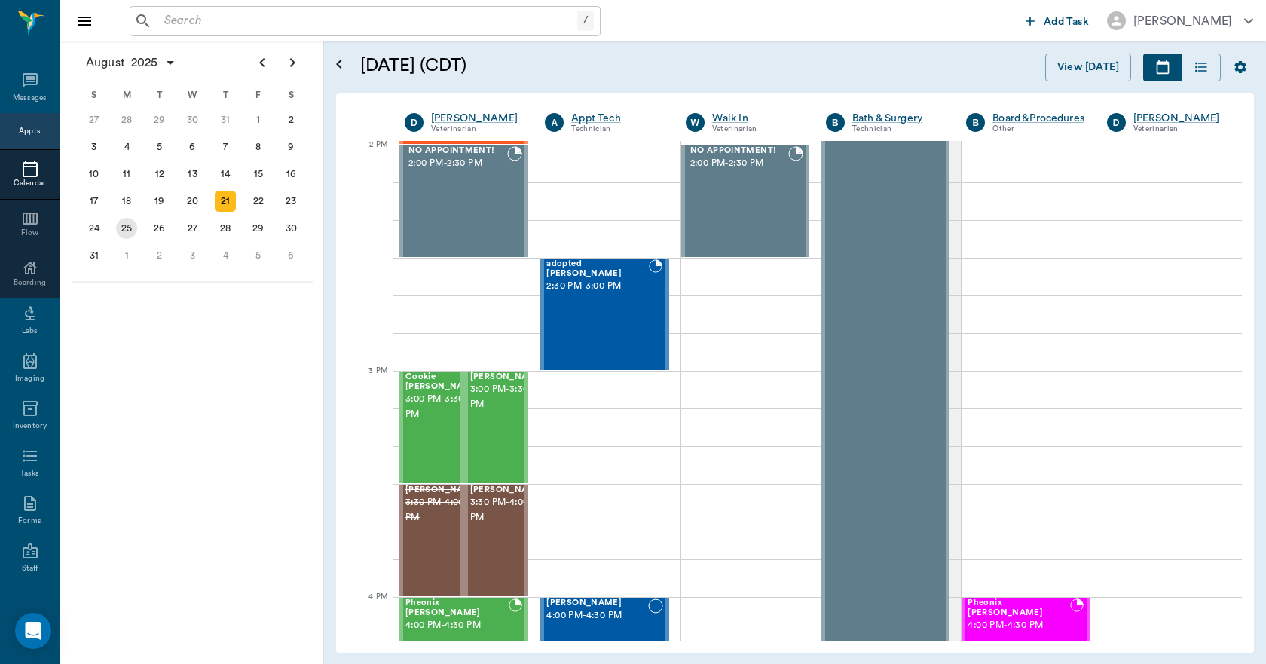
click at [121, 232] on div "25" at bounding box center [126, 228] width 21 height 21
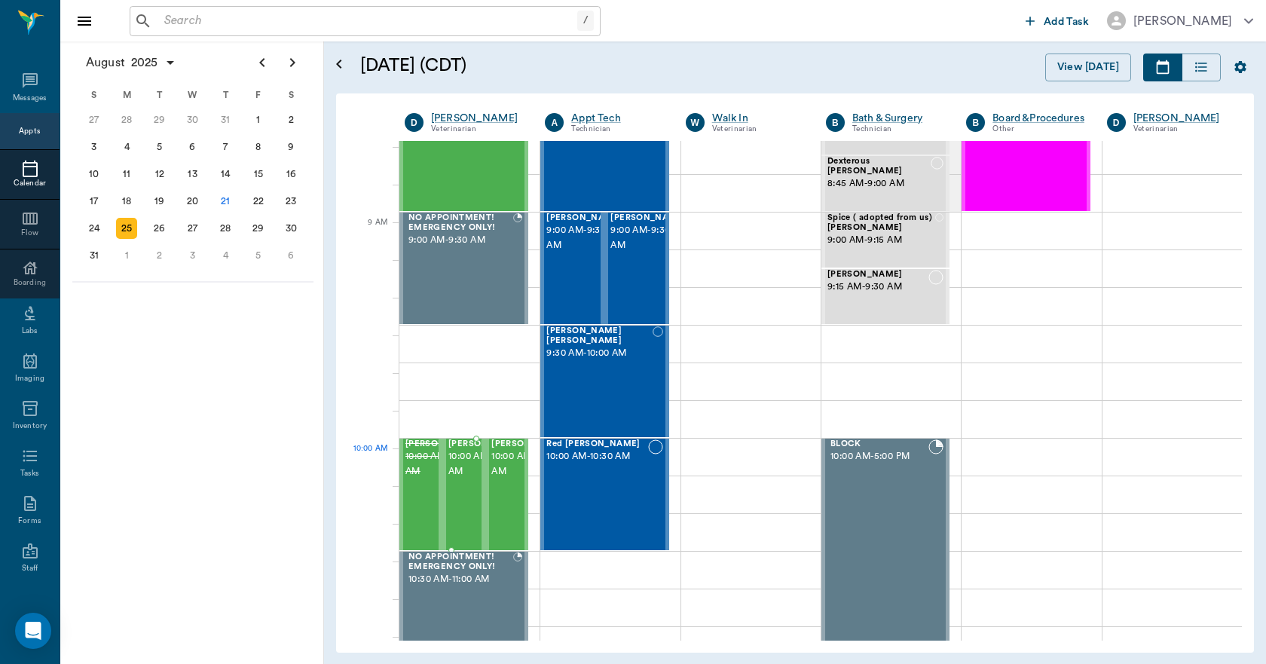
scroll to position [151, 0]
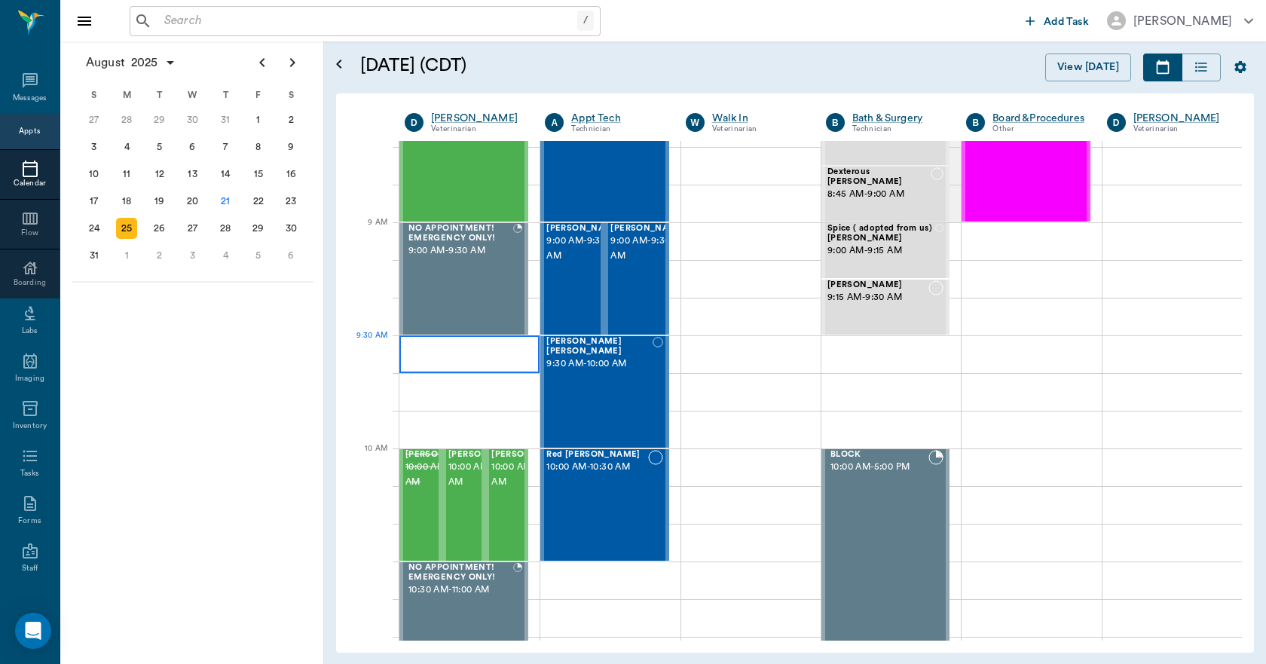
click at [466, 355] on div at bounding box center [469, 354] width 140 height 38
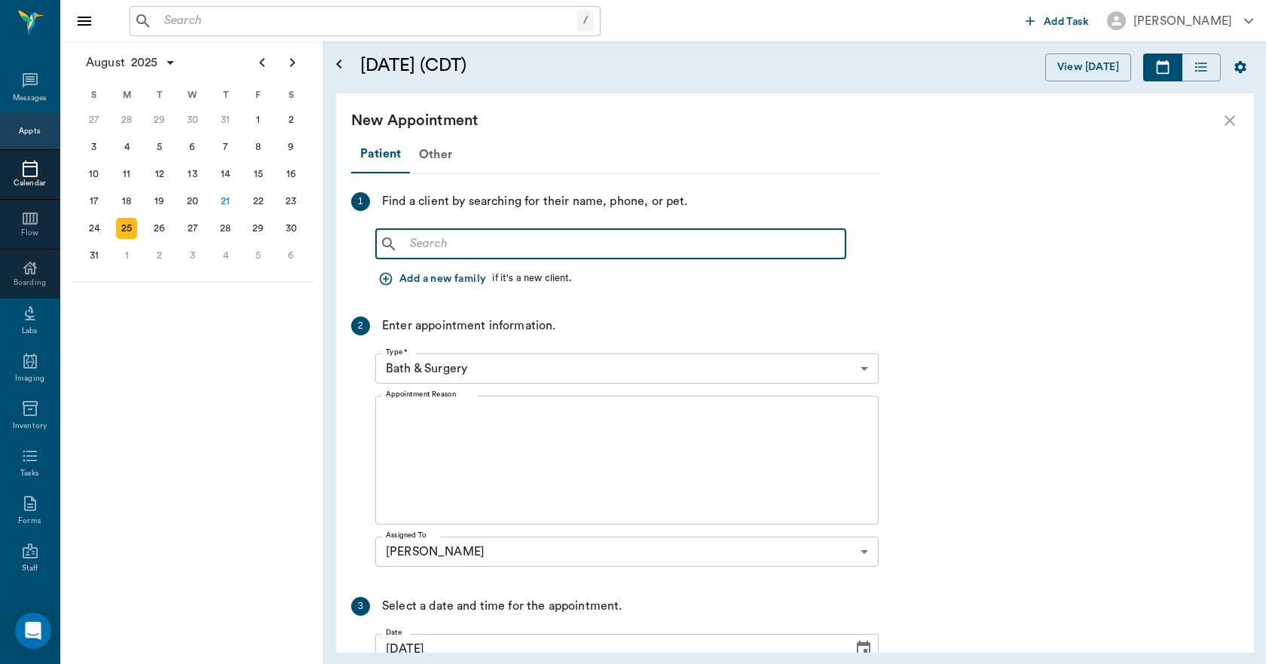
click at [421, 243] on input "text" at bounding box center [621, 244] width 435 height 21
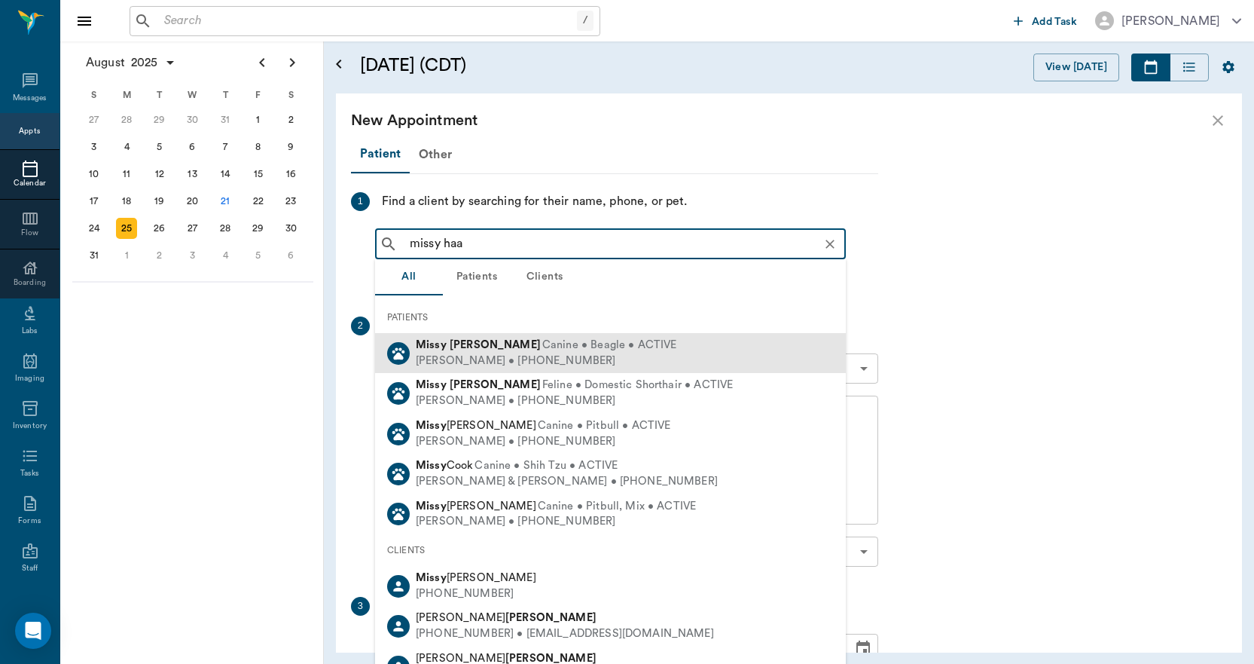
click at [441, 352] on div "Missy Haas Canine • Beagle • ACTIVE" at bounding box center [546, 345] width 261 height 16
type input "missy haa"
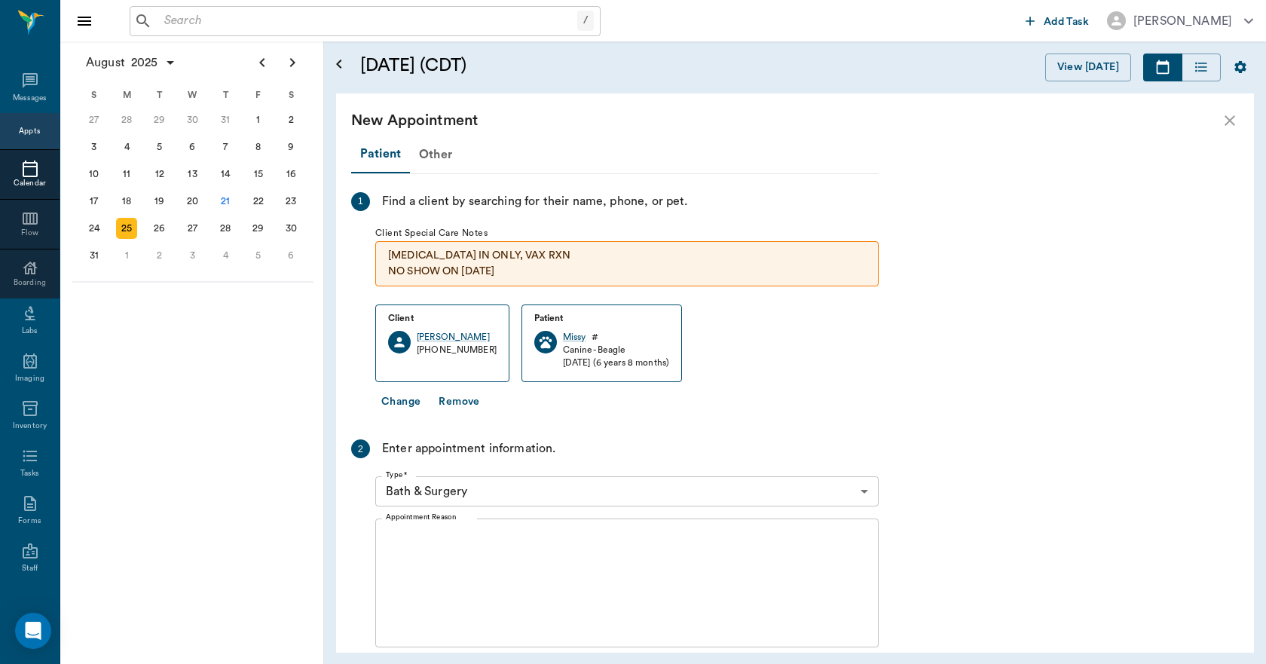
click at [493, 493] on body "/ ​ Add Task Dr. Bert Ellsworth Nectar Messages Appts Calendar Flow Boarding La…" at bounding box center [633, 332] width 1266 height 664
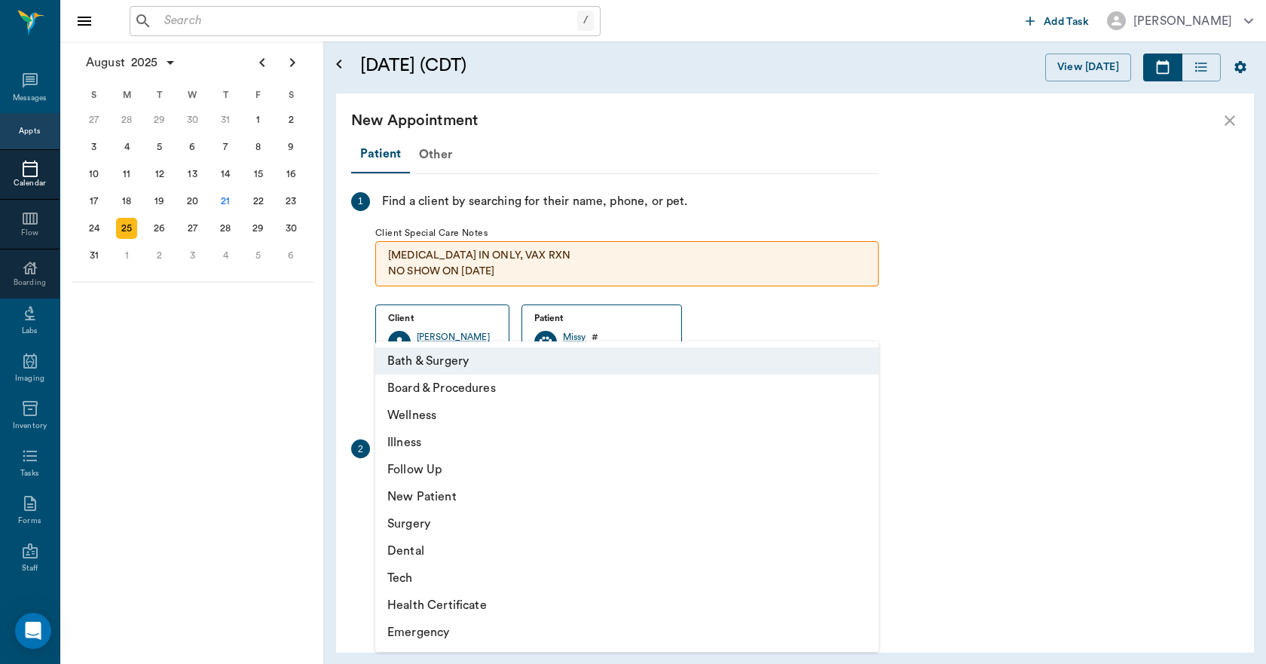
click at [417, 416] on li "Wellness" at bounding box center [626, 415] width 503 height 27
type input "65d2be4f46e3a538d89b8c14"
type input "10:00 AM"
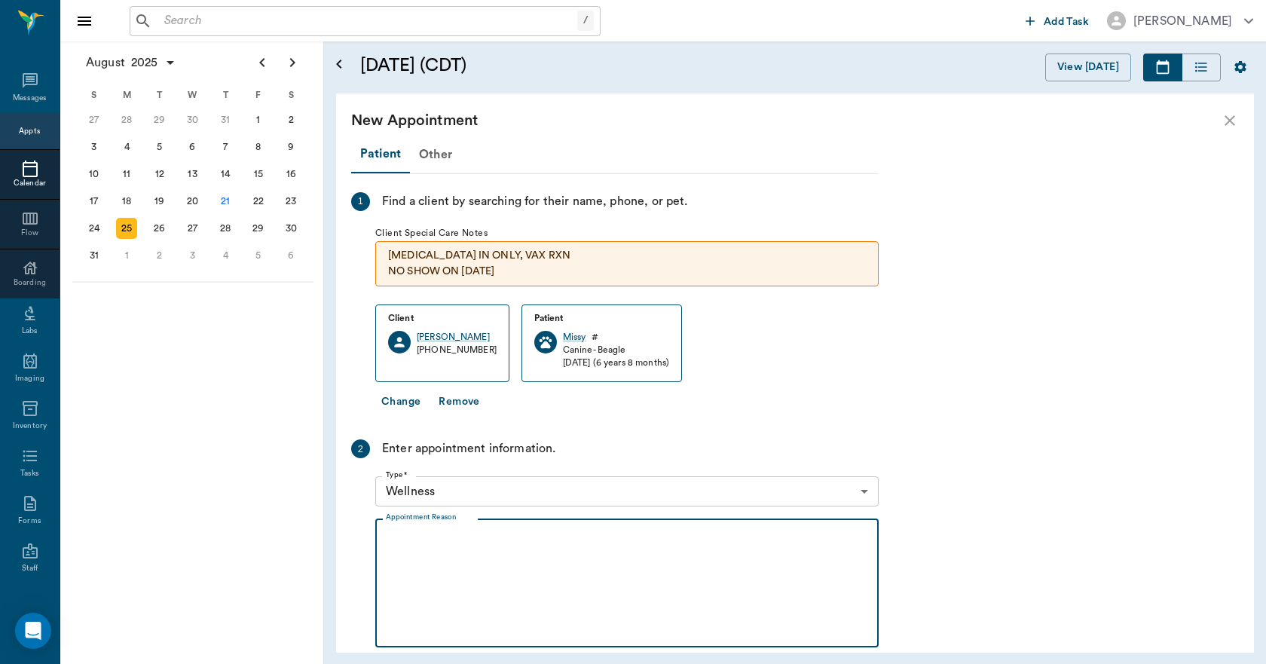
click at [445, 564] on textarea "Appointment Reason" at bounding box center [627, 583] width 482 height 104
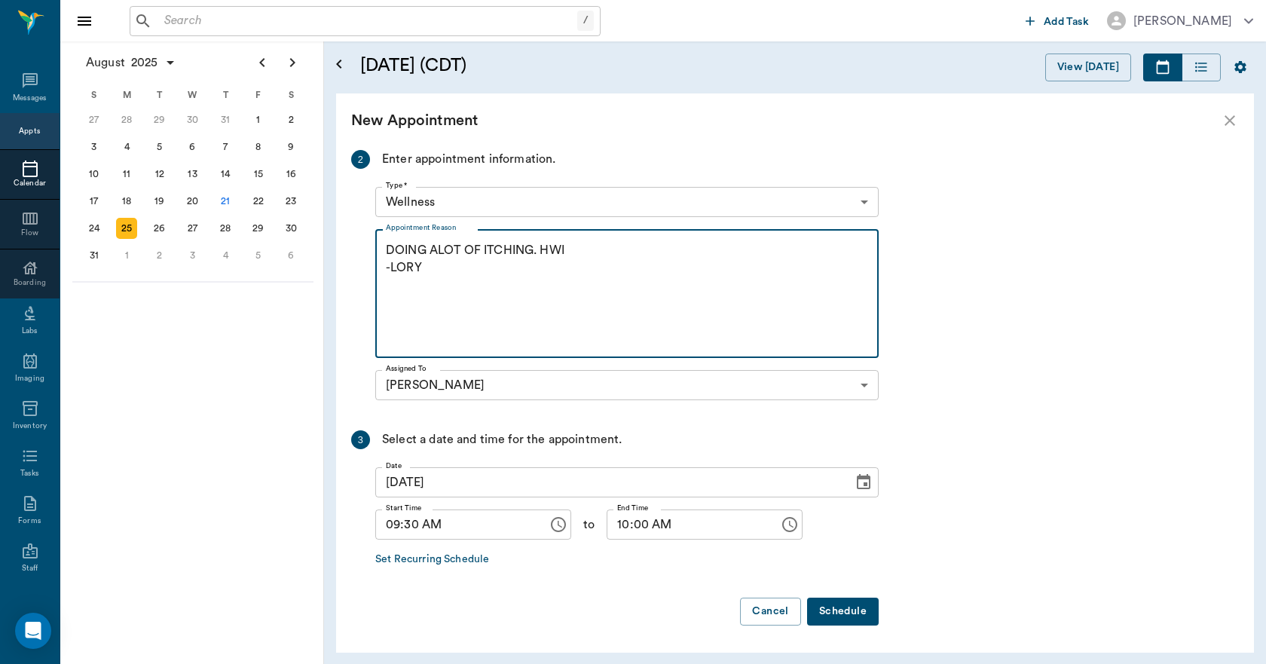
type textarea "DOING ALOT OF ITCHING. HWI -LORY"
click at [855, 609] on button "Schedule" at bounding box center [843, 611] width 72 height 28
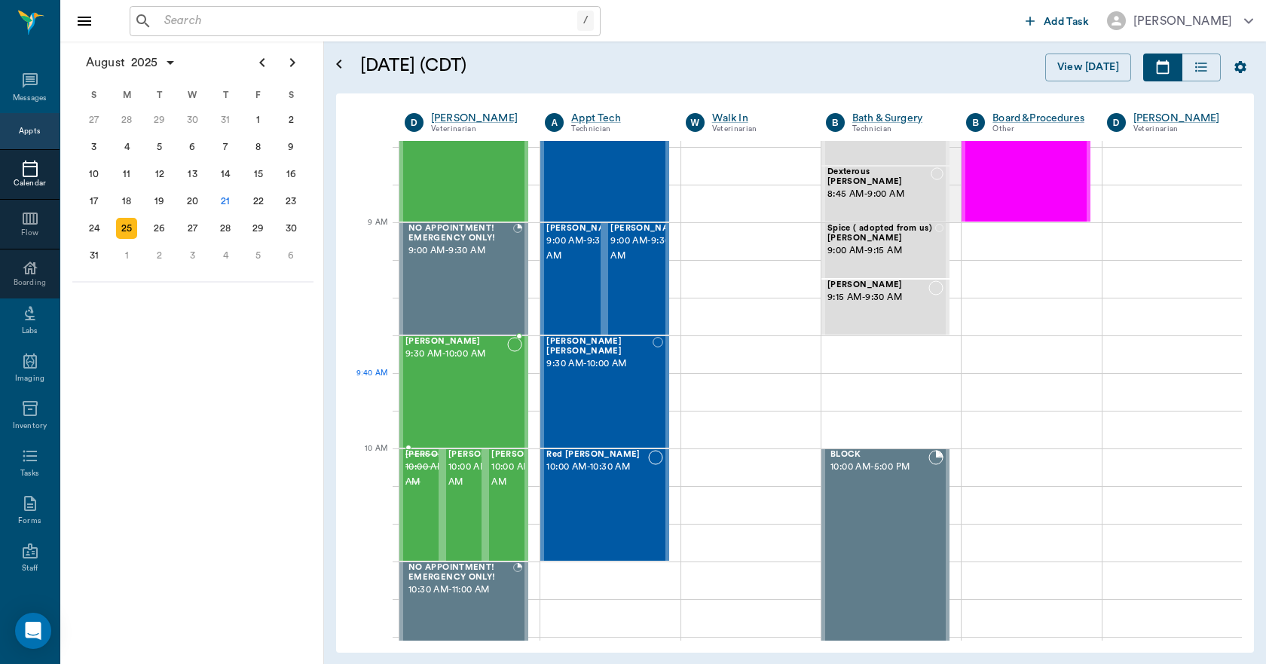
click at [469, 387] on div "Missy Haas 9:30 AM - 10:00 AM" at bounding box center [456, 392] width 102 height 110
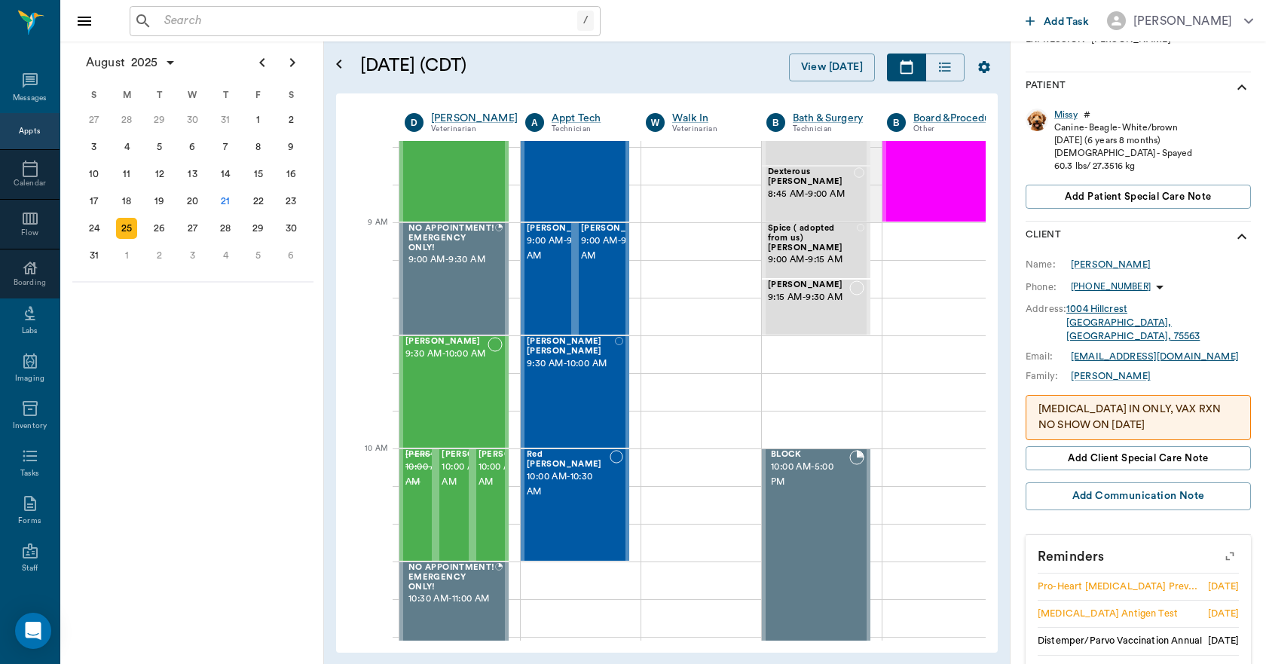
scroll to position [373, 0]
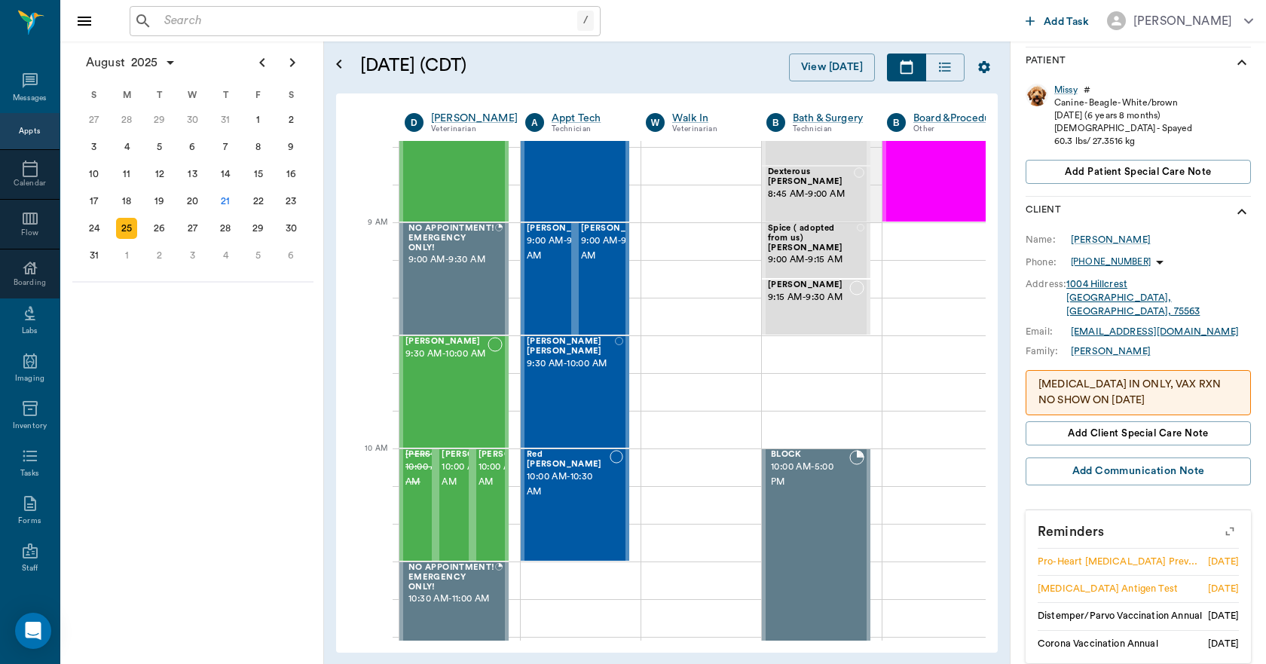
click at [1219, 520] on icon "button" at bounding box center [1229, 530] width 21 height 21
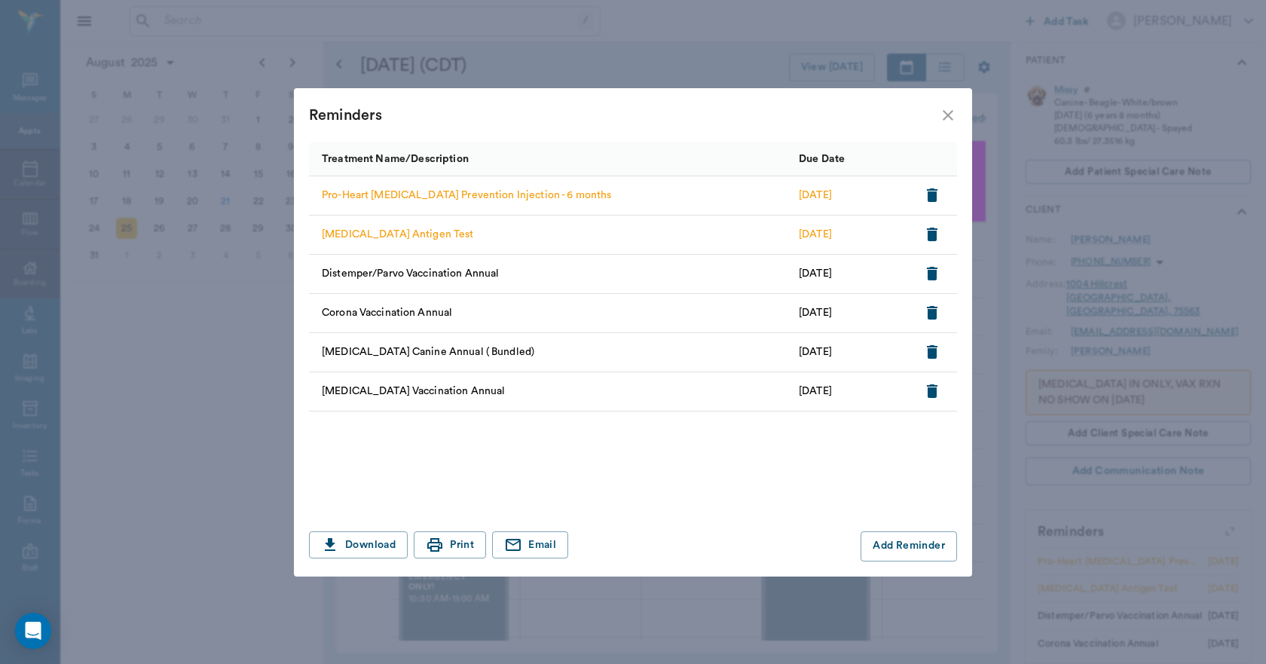
click at [941, 113] on icon "close" at bounding box center [948, 115] width 18 height 18
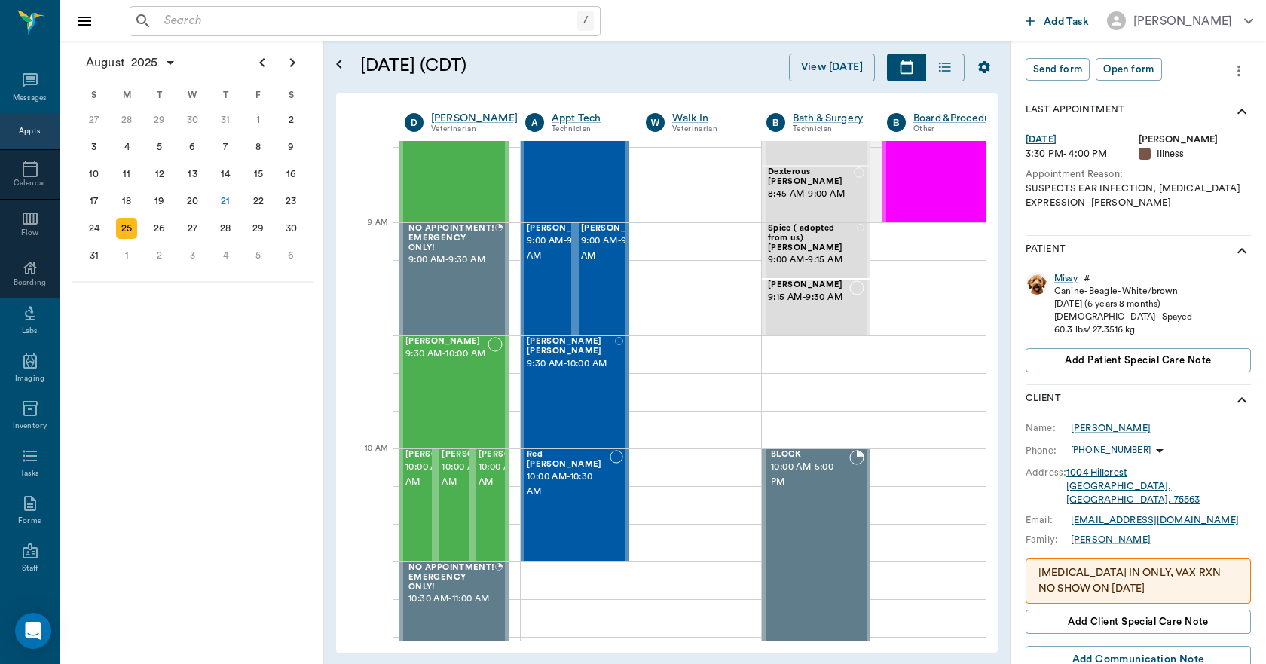
scroll to position [147, 0]
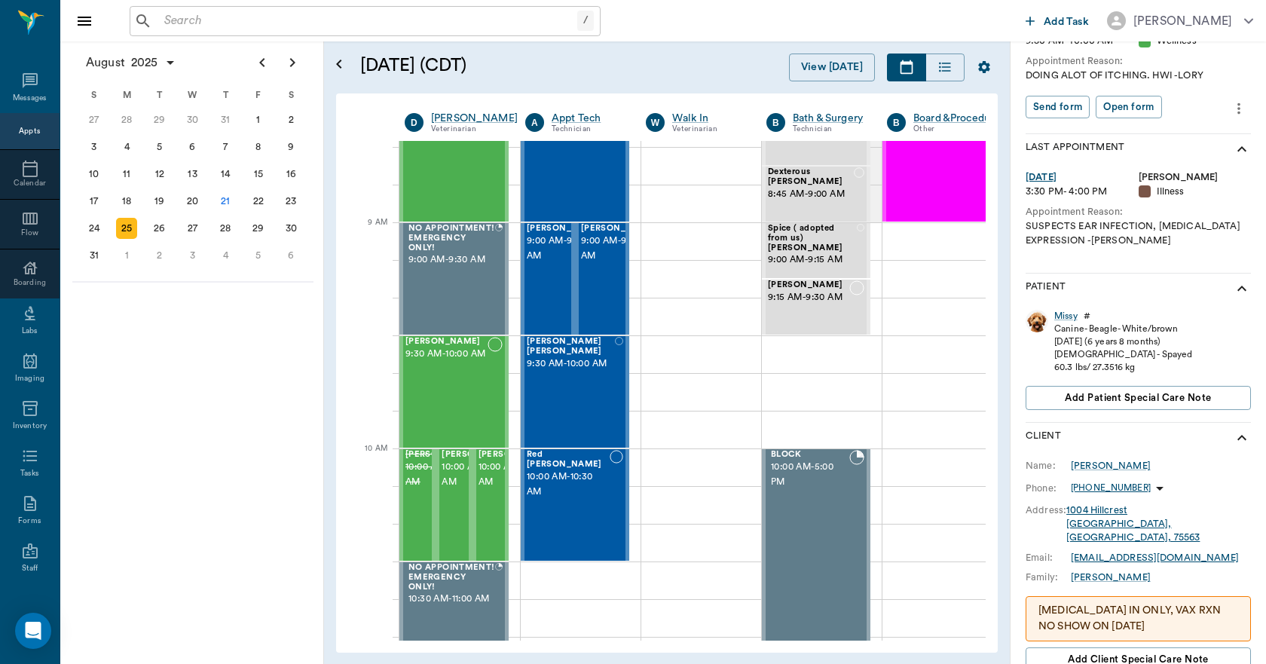
click at [1230, 105] on icon "more" at bounding box center [1238, 108] width 17 height 18
click at [1178, 136] on span "Edit appointment" at bounding box center [1164, 135] width 127 height 16
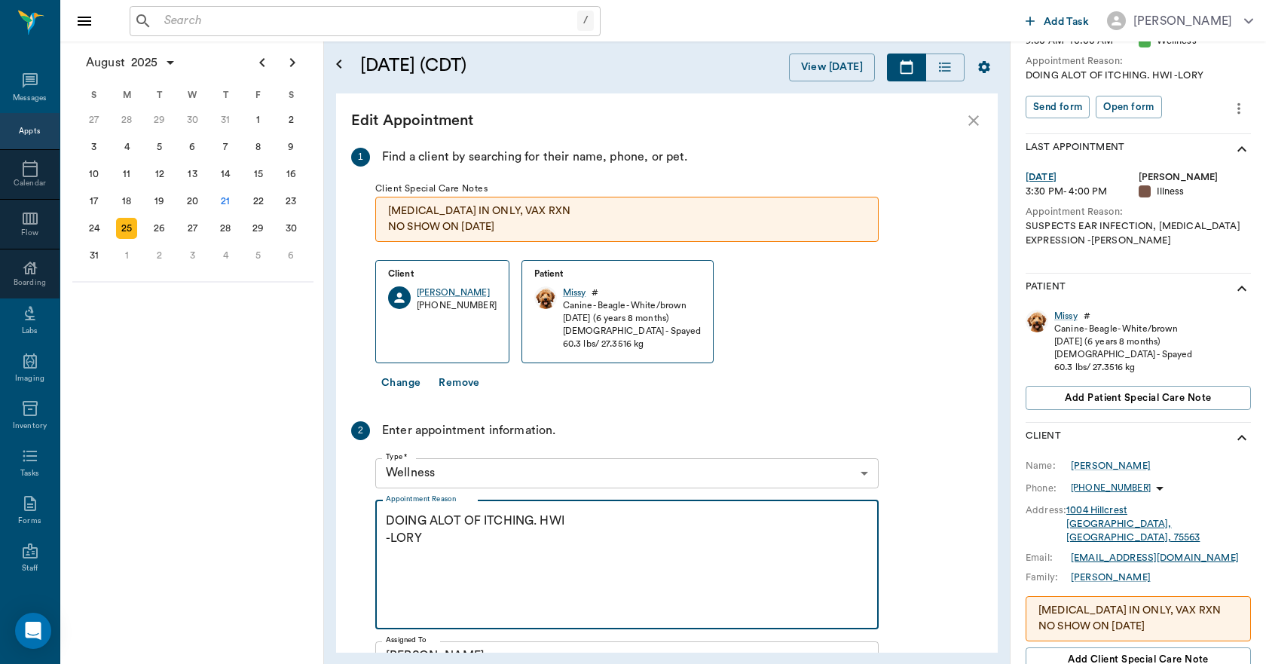
click at [597, 517] on textarea "DOING ALOT OF ITCHING. HWI -LORY" at bounding box center [627, 564] width 482 height 104
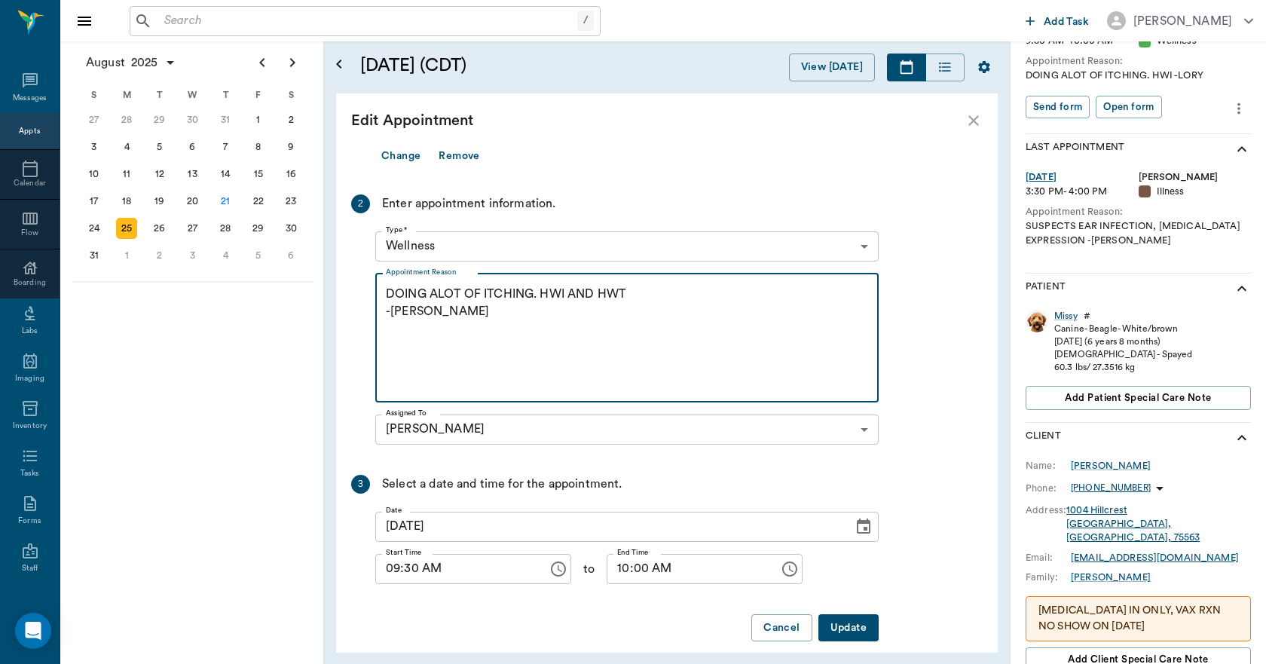
scroll to position [243, 0]
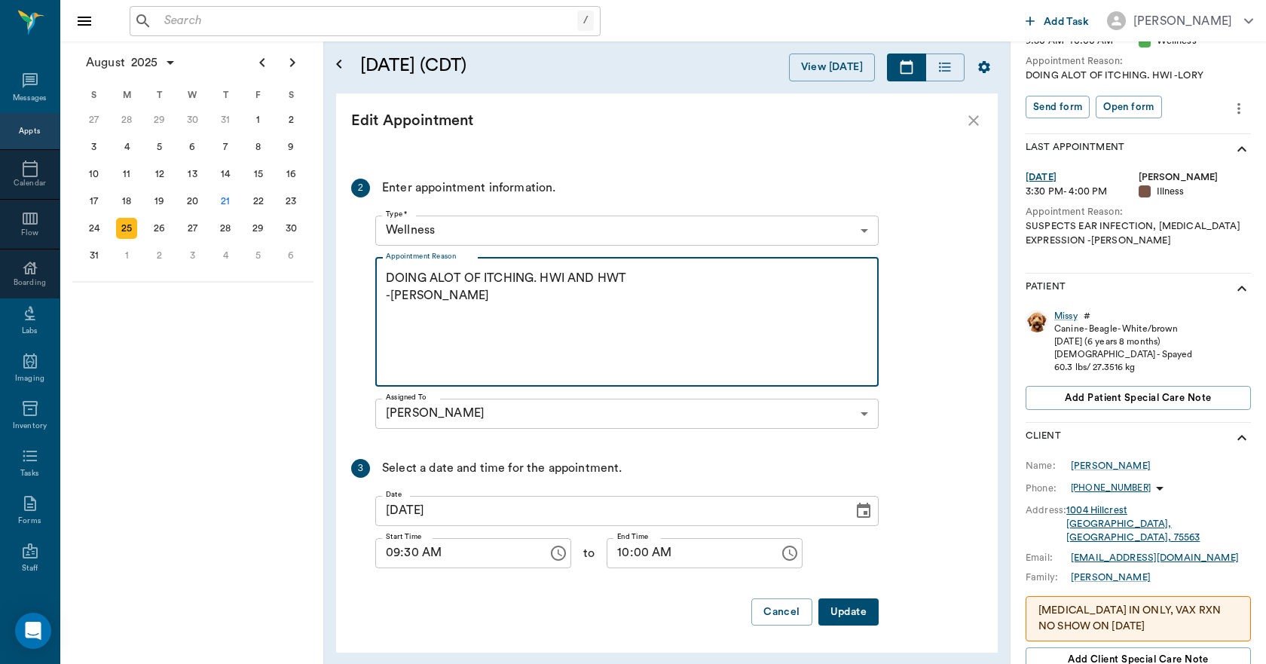
type textarea "DOING ALOT OF ITCHING. HWI AND HWT -LORY"
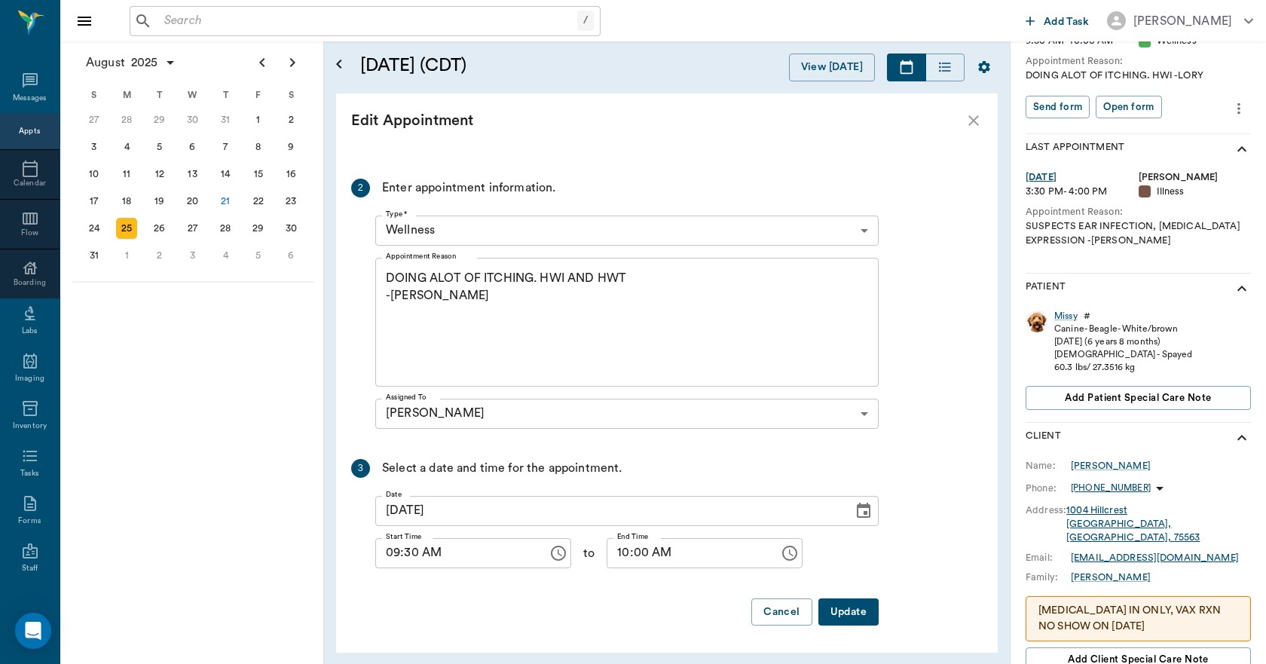
click at [845, 607] on button "Update" at bounding box center [848, 612] width 60 height 28
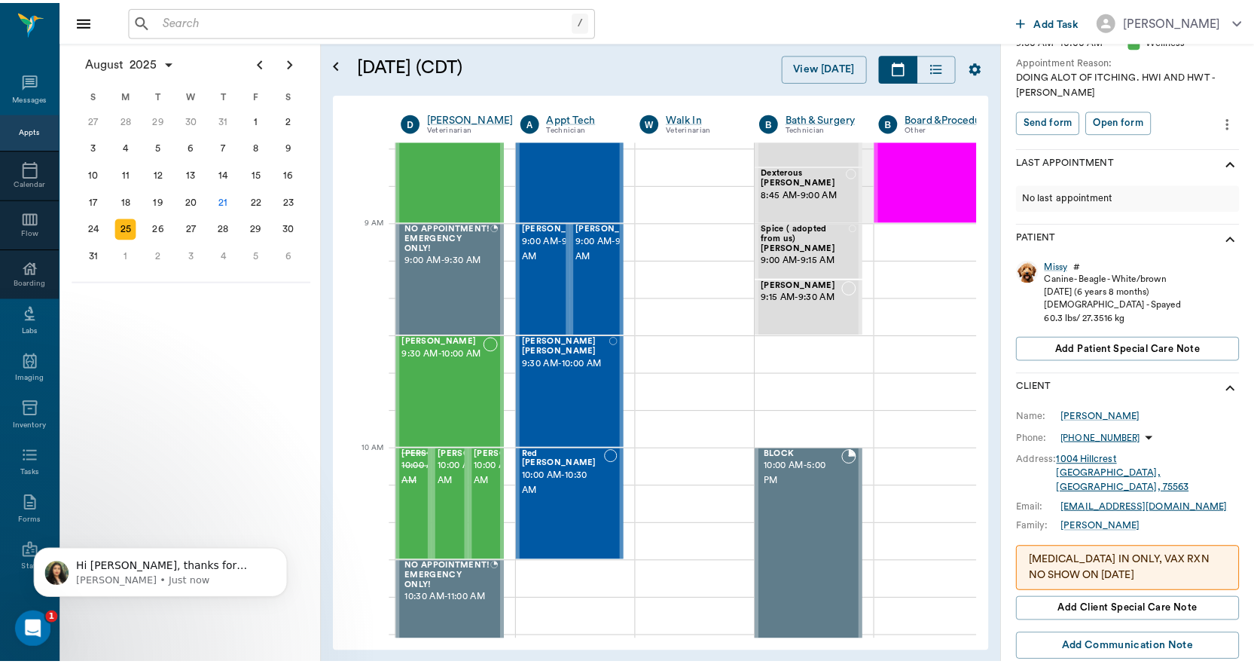
scroll to position [0, 0]
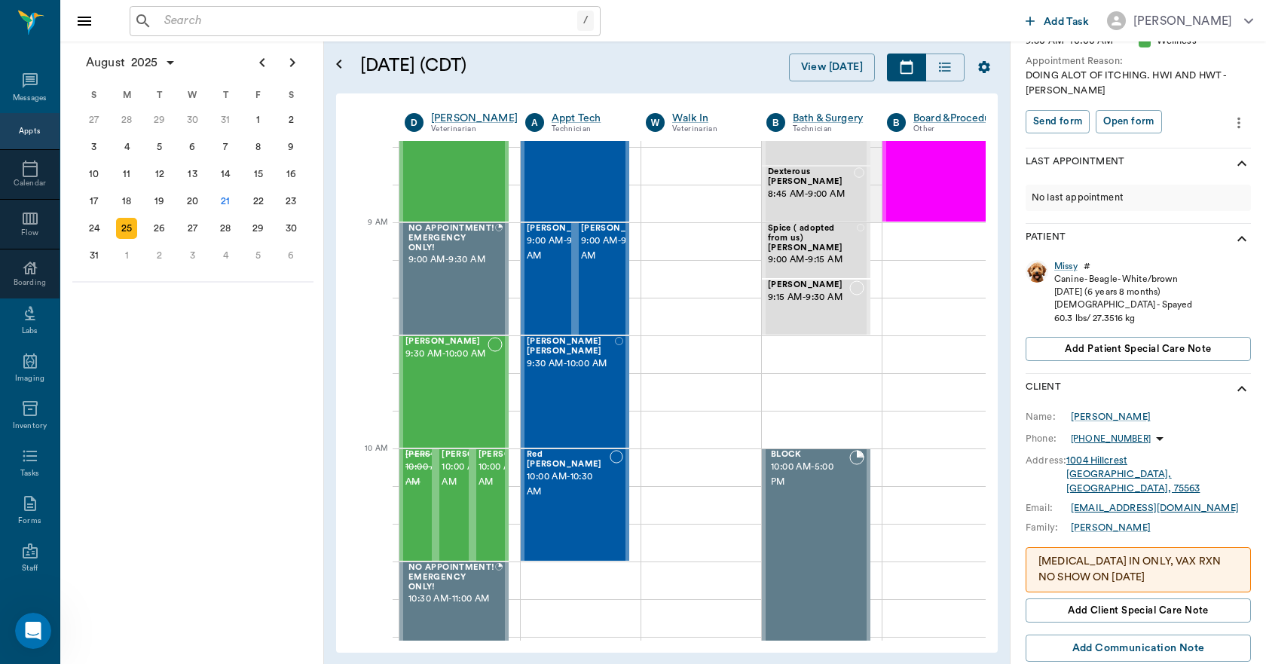
click at [344, 15] on input "text" at bounding box center [367, 21] width 419 height 21
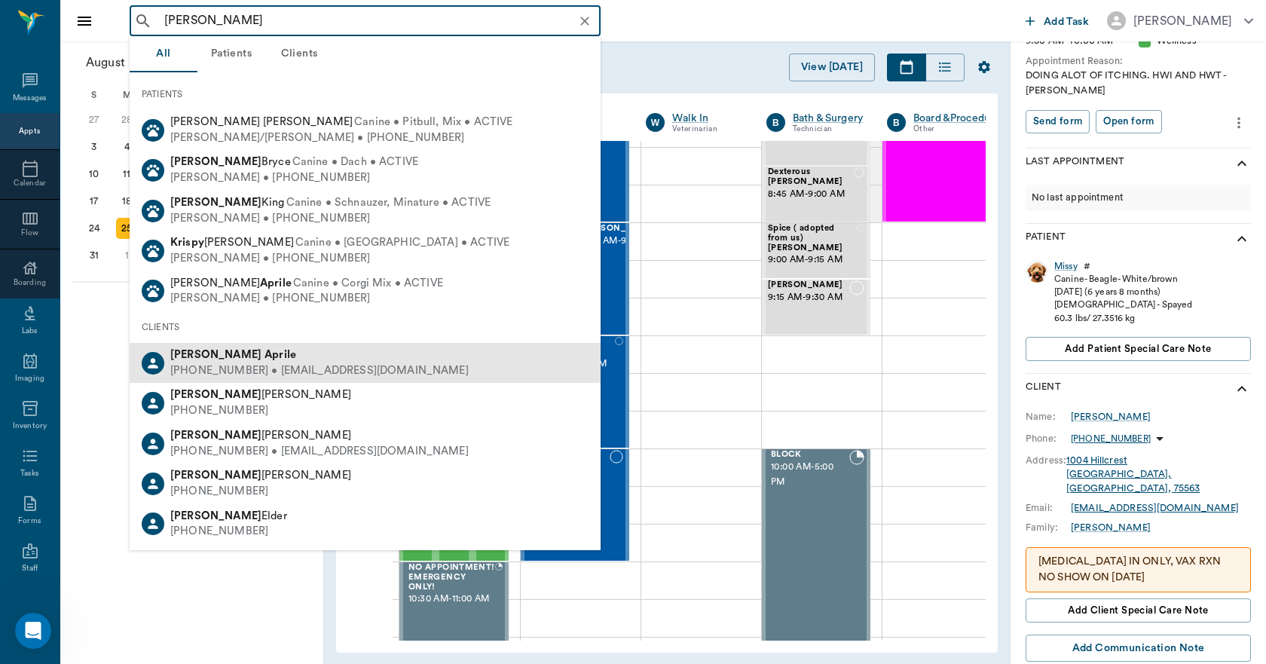
click at [214, 363] on div "(430) 999-2470 • kristen3192001@yahoo.com" at bounding box center [319, 371] width 298 height 16
type input "KRIS APRILE"
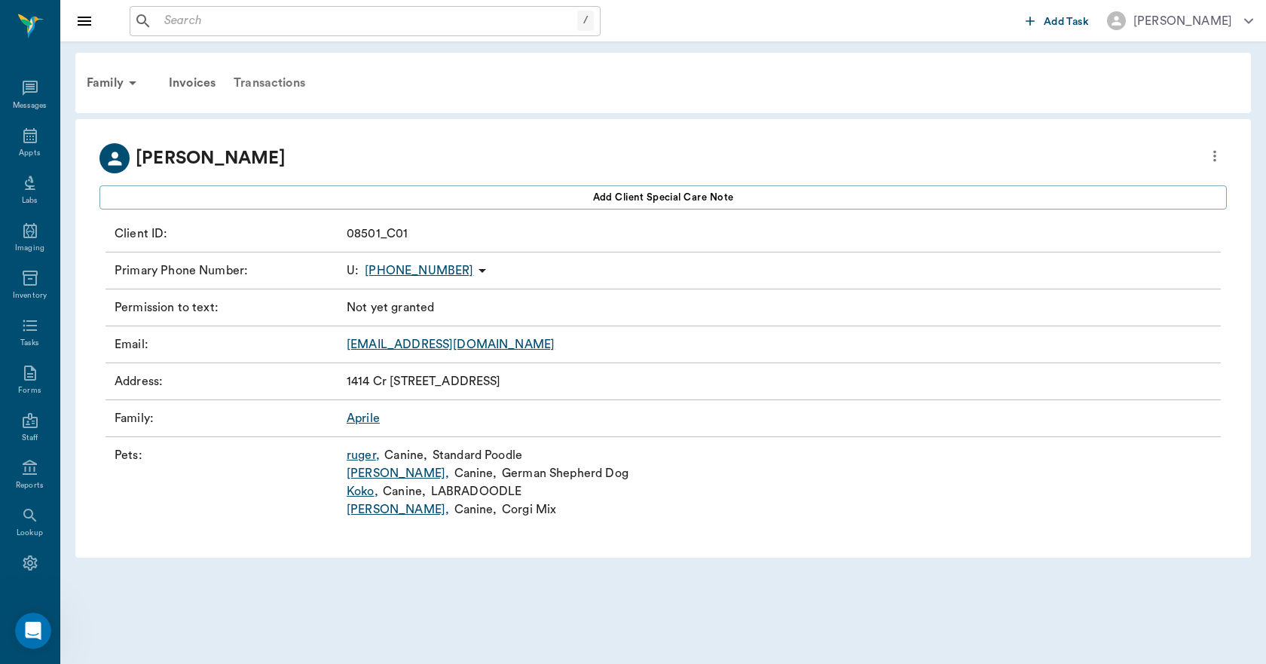
click at [283, 78] on div "Transactions" at bounding box center [269, 83] width 90 height 36
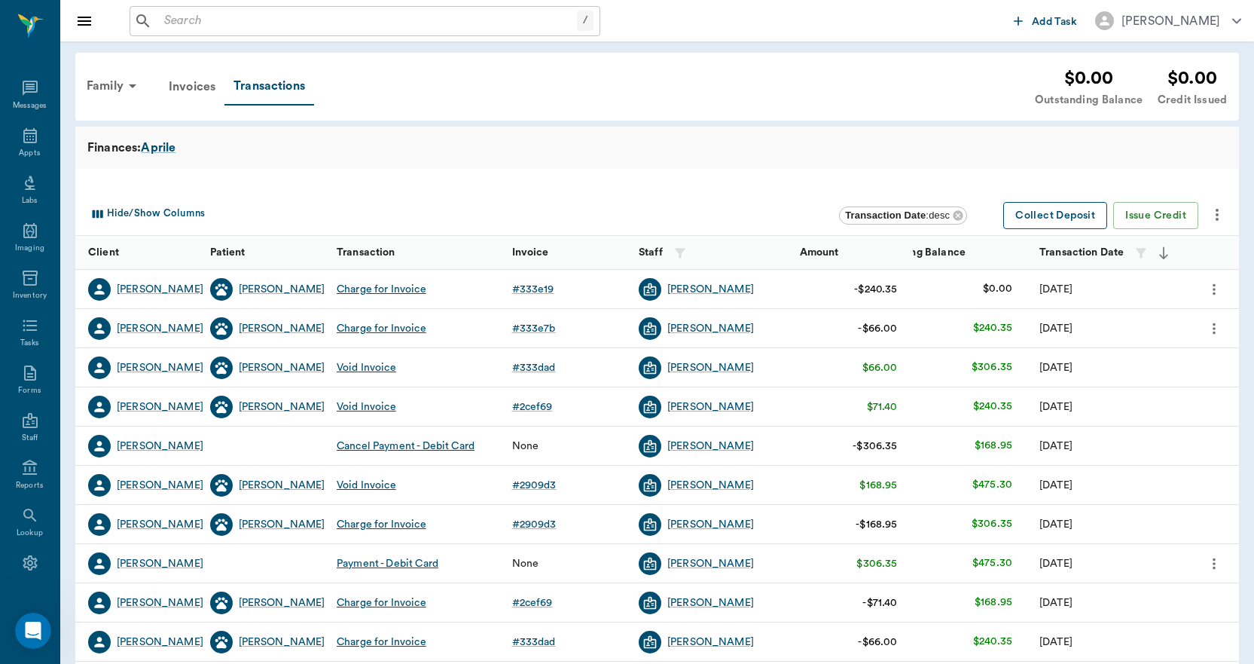
click at [1029, 210] on button "Collect Deposit" at bounding box center [1055, 216] width 104 height 28
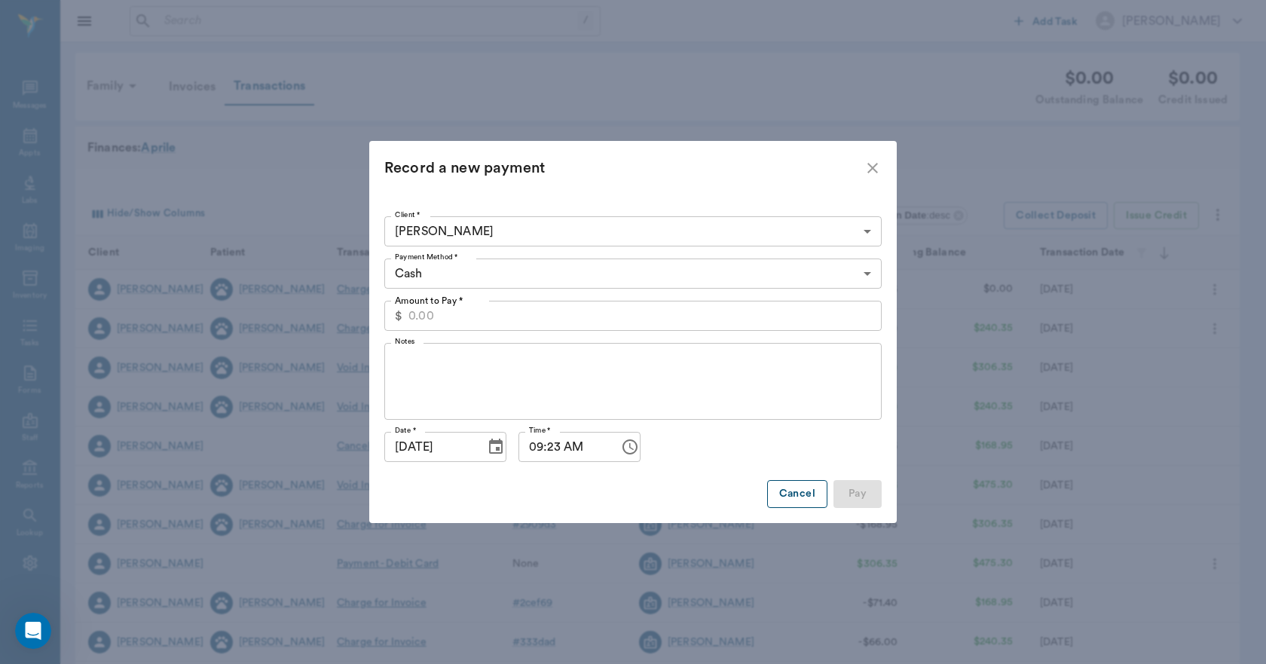
click at [789, 488] on button "Cancel" at bounding box center [797, 494] width 60 height 28
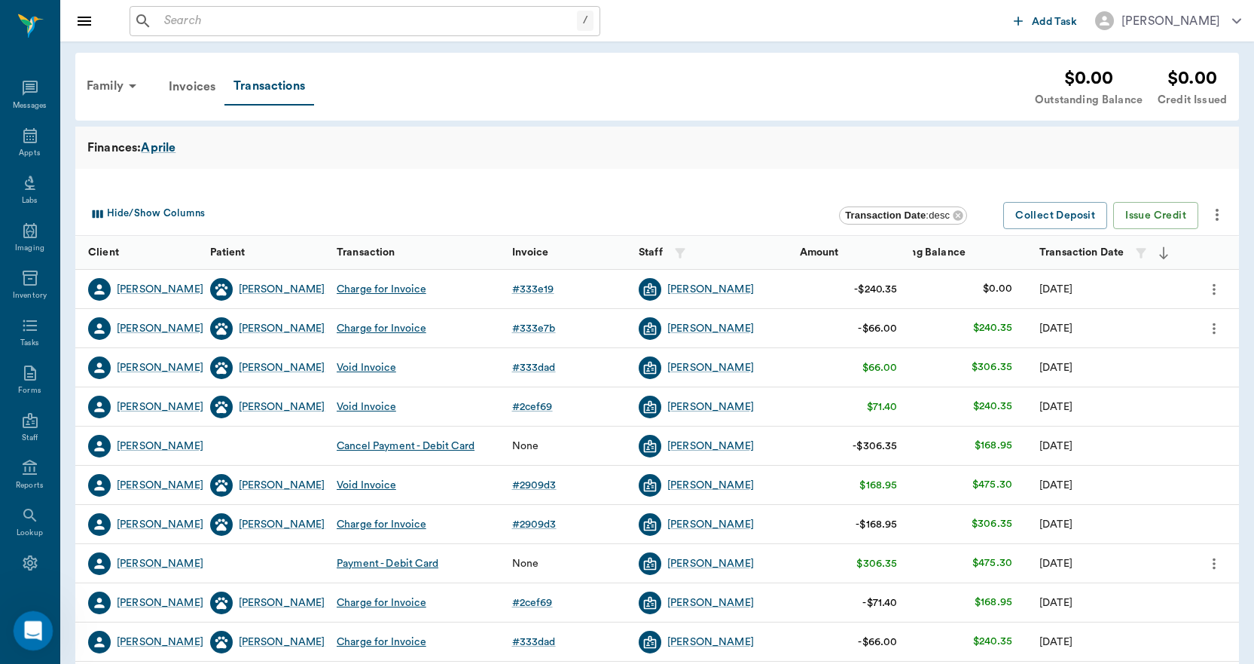
click at [26, 615] on div "Open Intercom Messenger" at bounding box center [31, 628] width 50 height 50
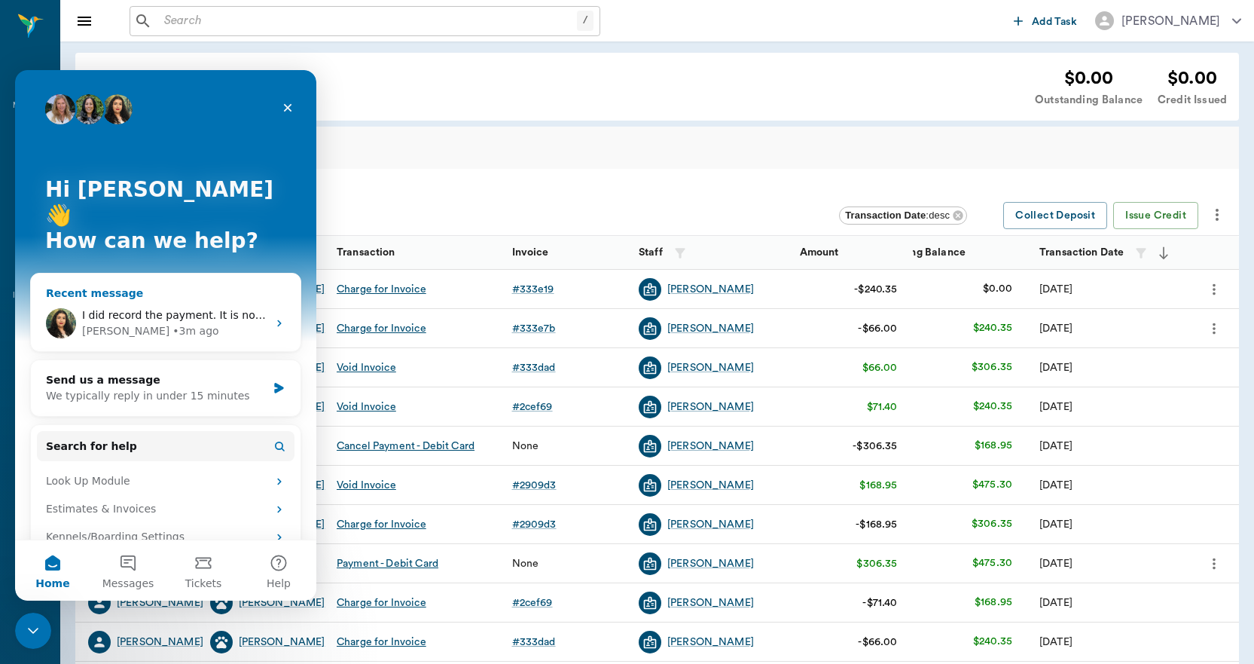
click at [154, 309] on span "I did record the payment. It is not showing up. I back dated the payment to the…" at bounding box center [414, 315] width 665 height 12
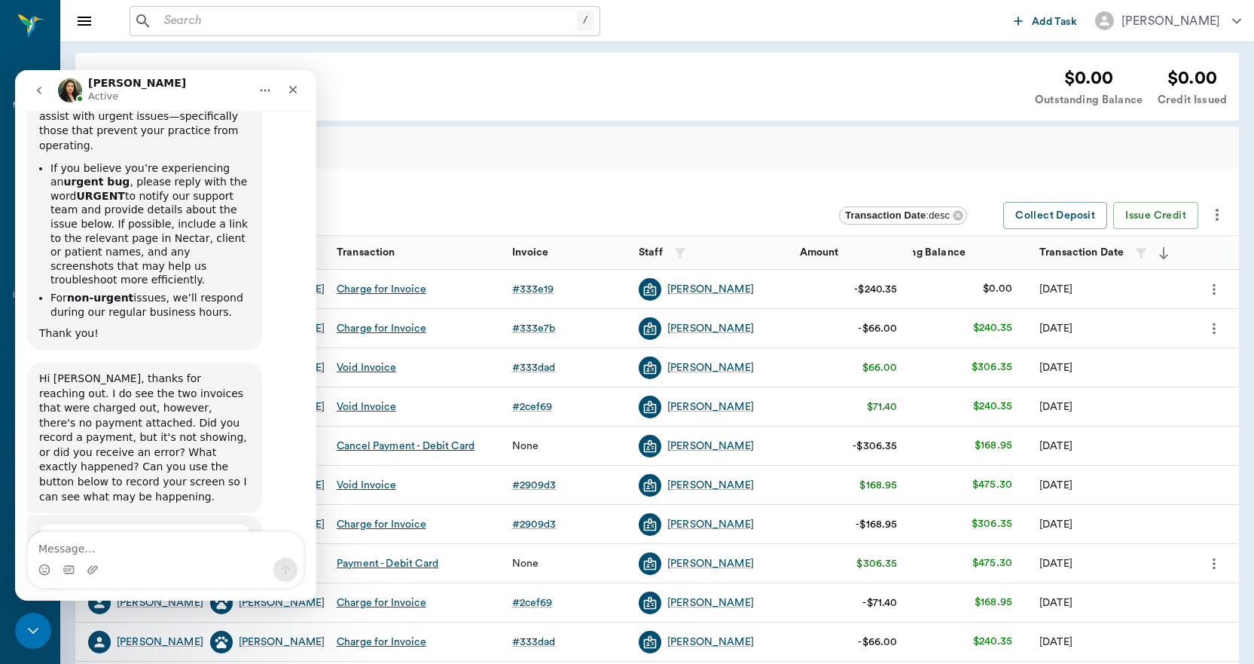
scroll to position [3523, 0]
type textarea "t"
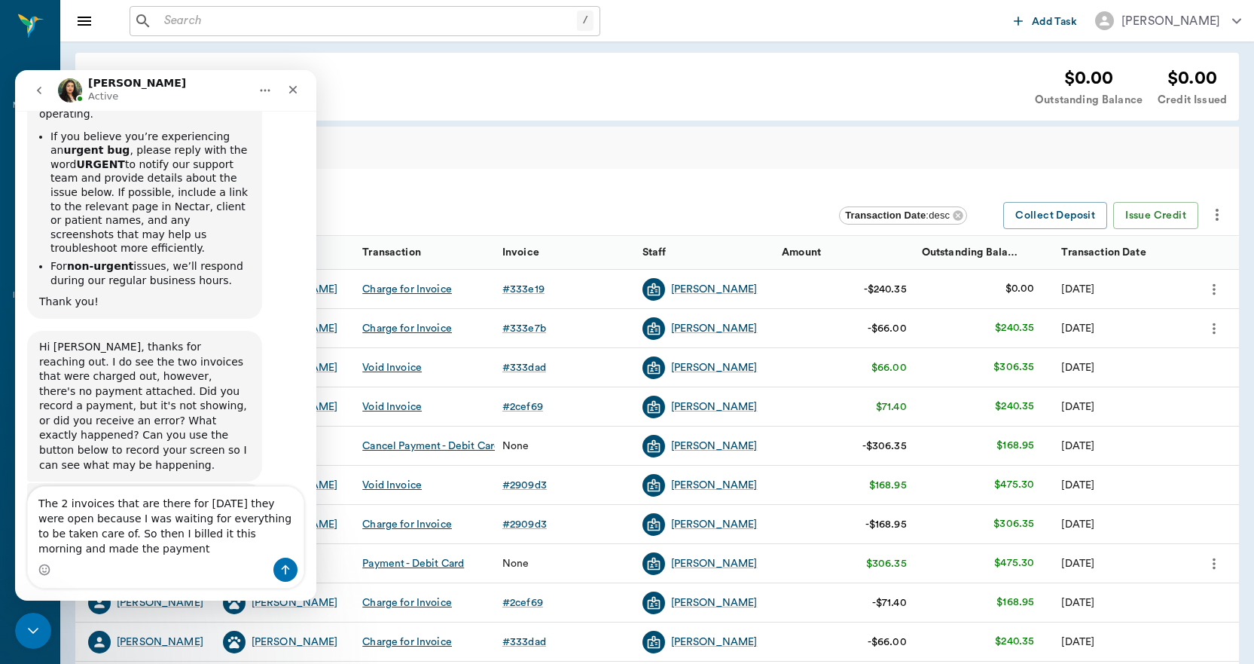
scroll to position [3568, 0]
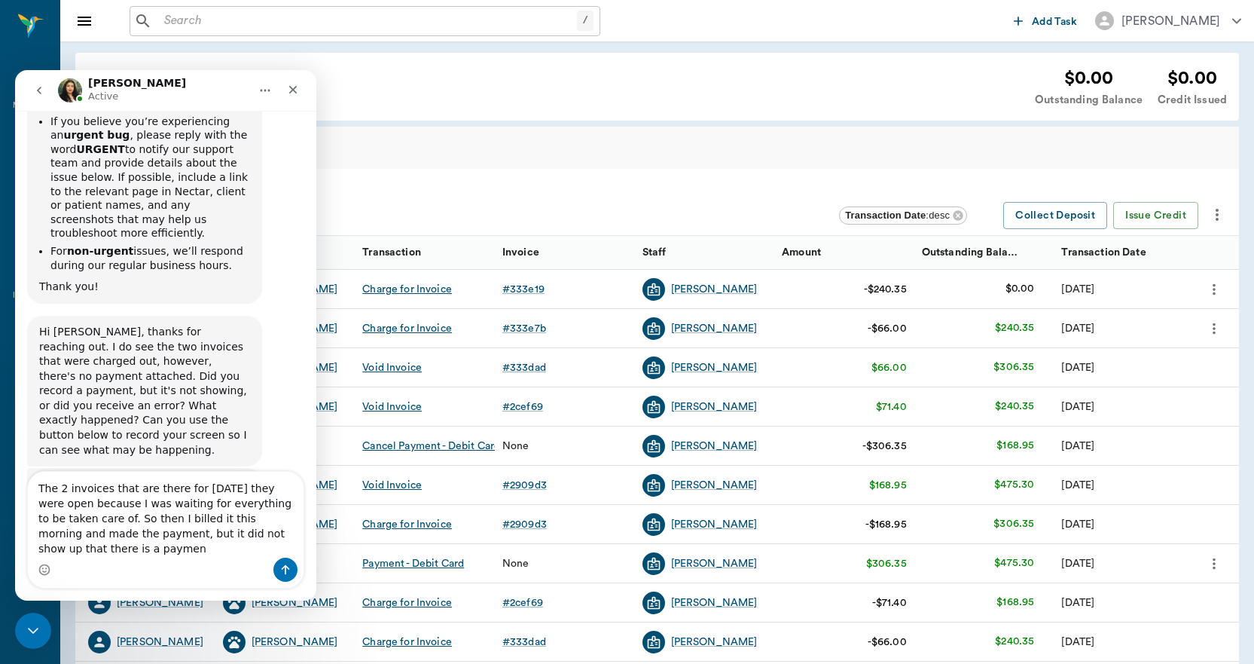
type textarea "The 2 invoices that are there for today they were open because I was waiting fo…"
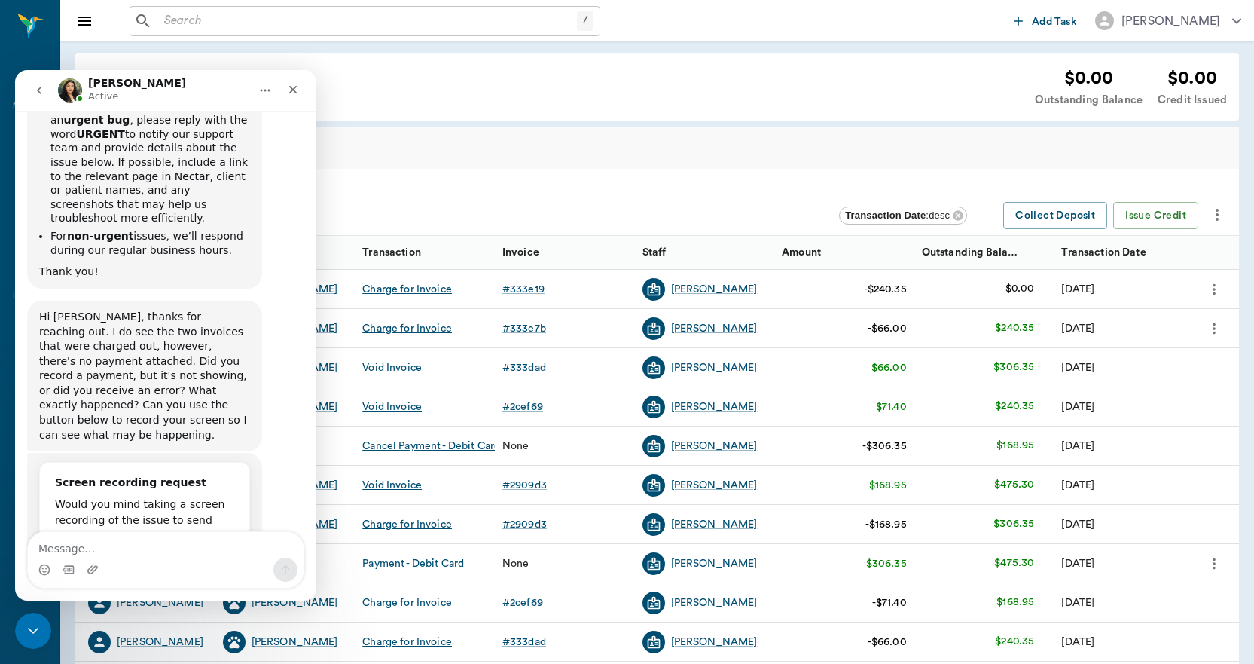
scroll to position [3631, 0]
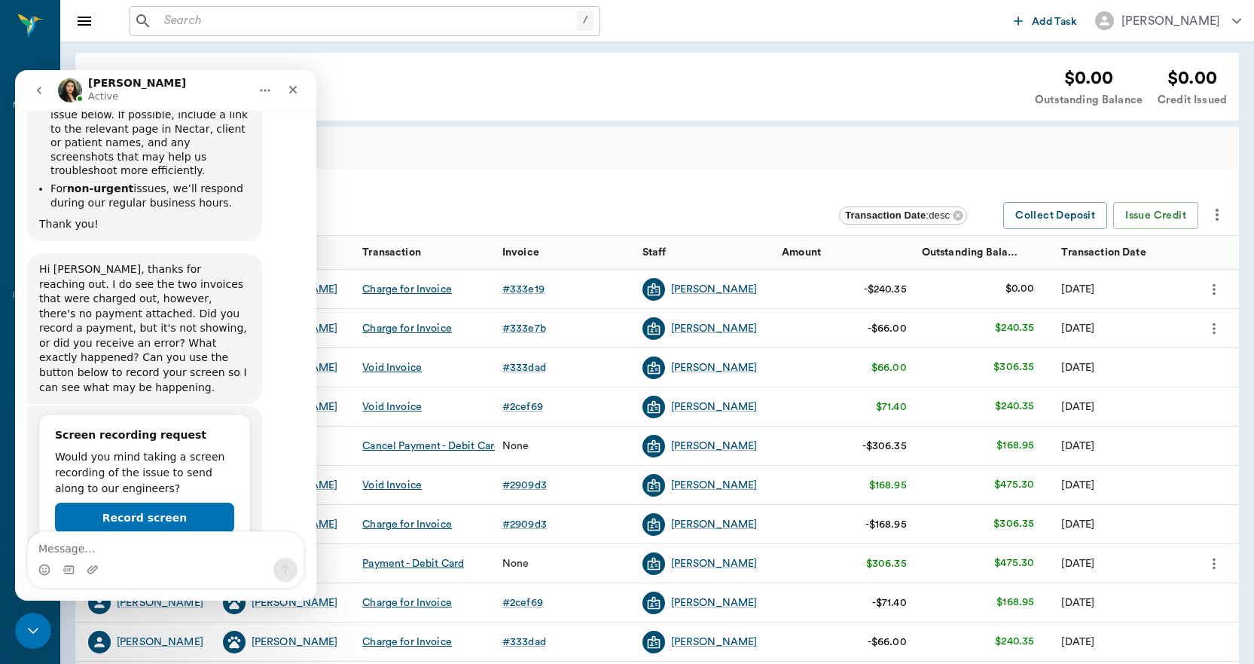
click at [1217, 291] on icon "more" at bounding box center [1214, 289] width 17 height 18
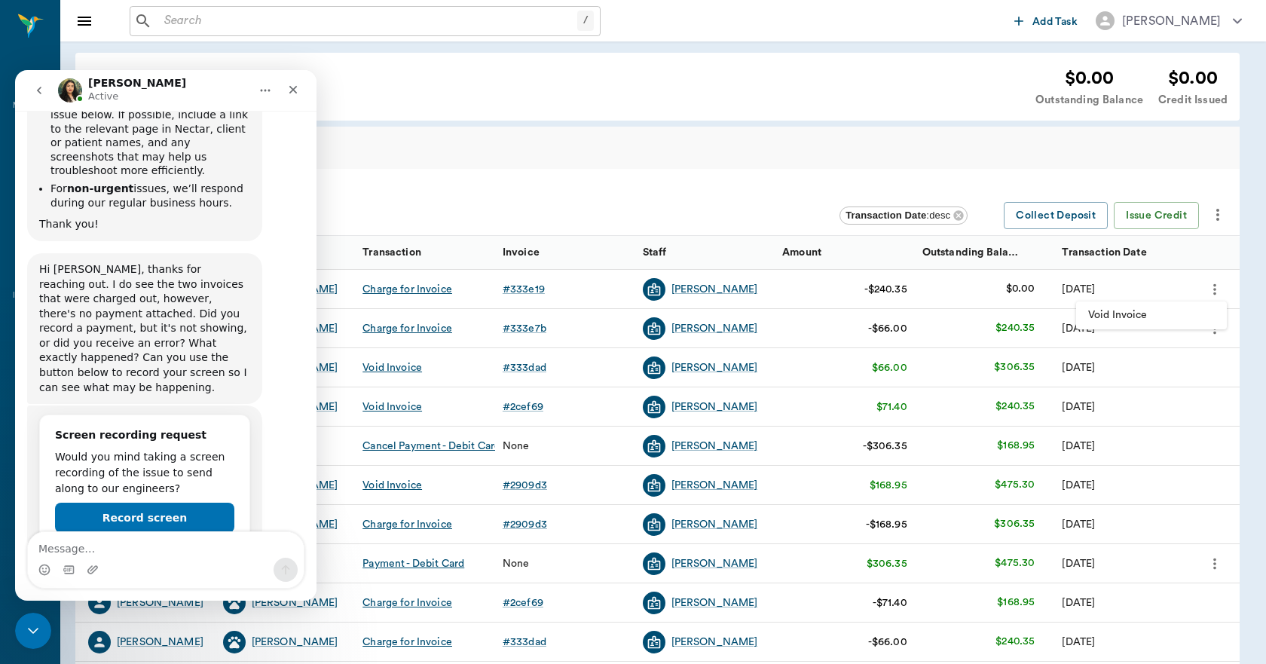
click at [778, 196] on div at bounding box center [633, 332] width 1266 height 664
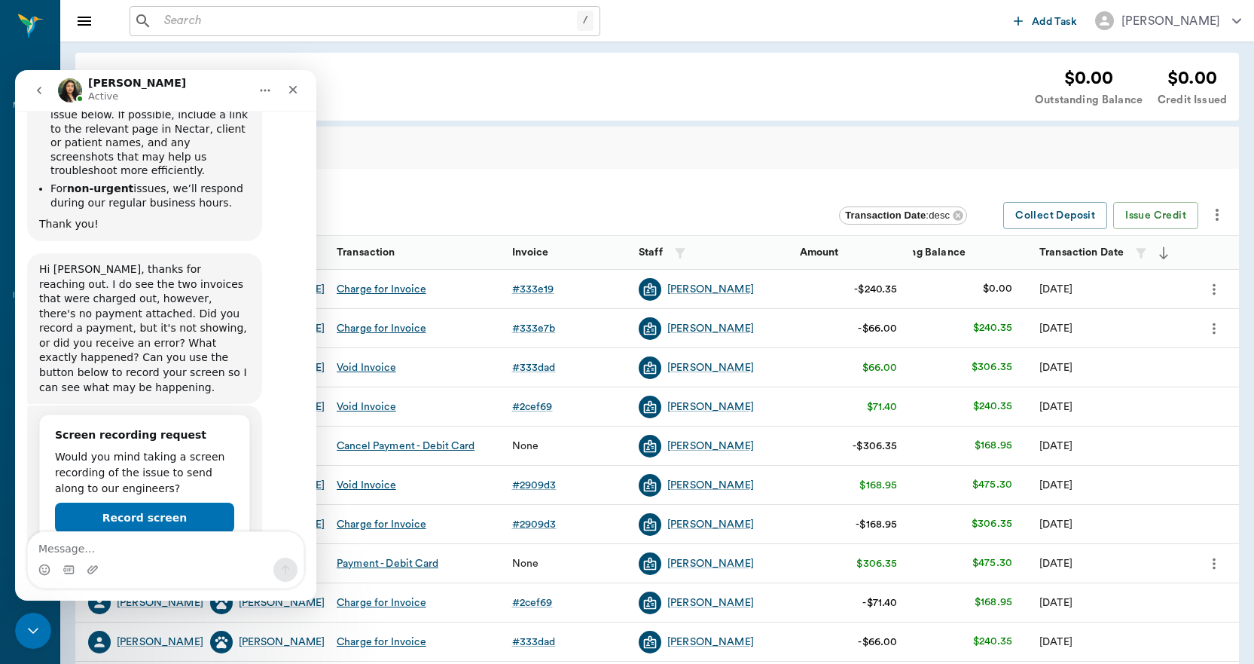
click at [1214, 328] on icon "more" at bounding box center [1214, 327] width 3 height 11
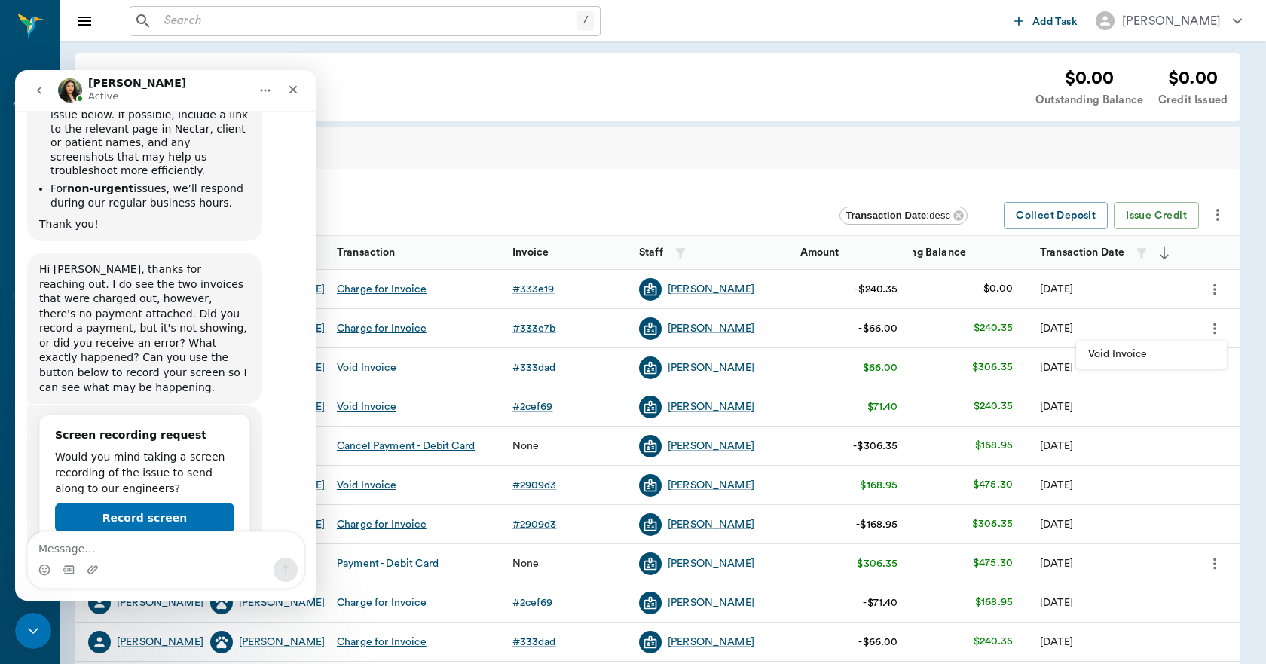
click at [786, 192] on div at bounding box center [633, 332] width 1266 height 664
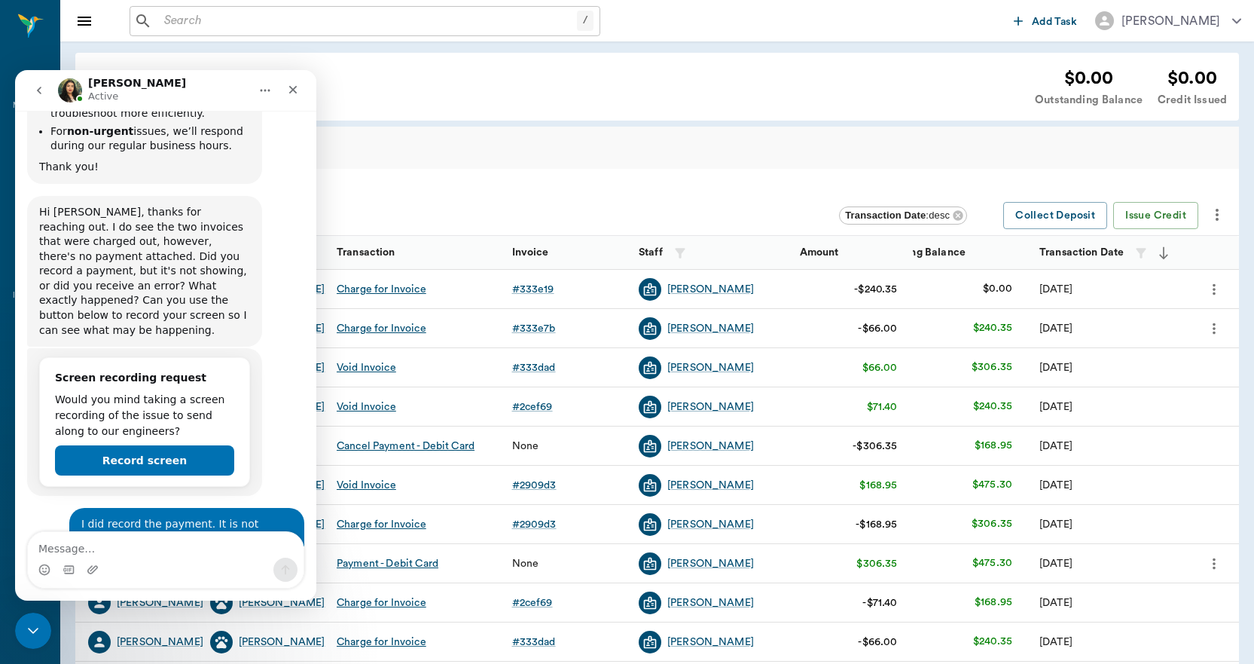
scroll to position [3690, 0]
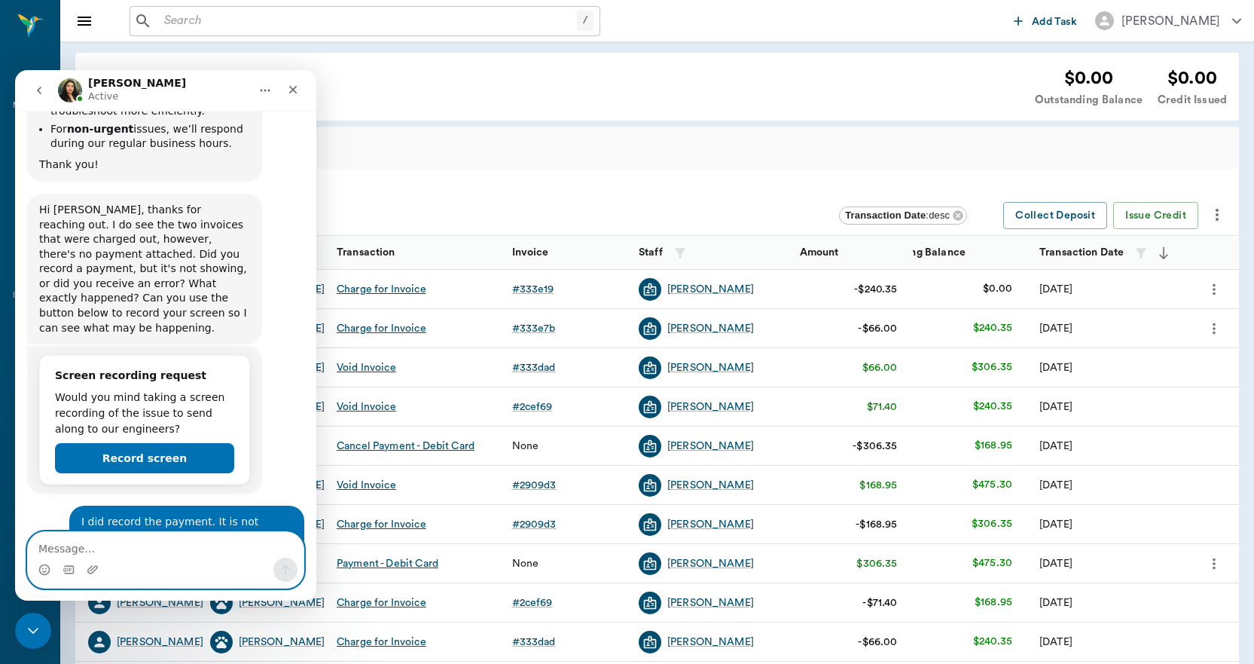
click at [136, 537] on textarea "Message…" at bounding box center [166, 545] width 276 height 26
type textarea "Thank you"
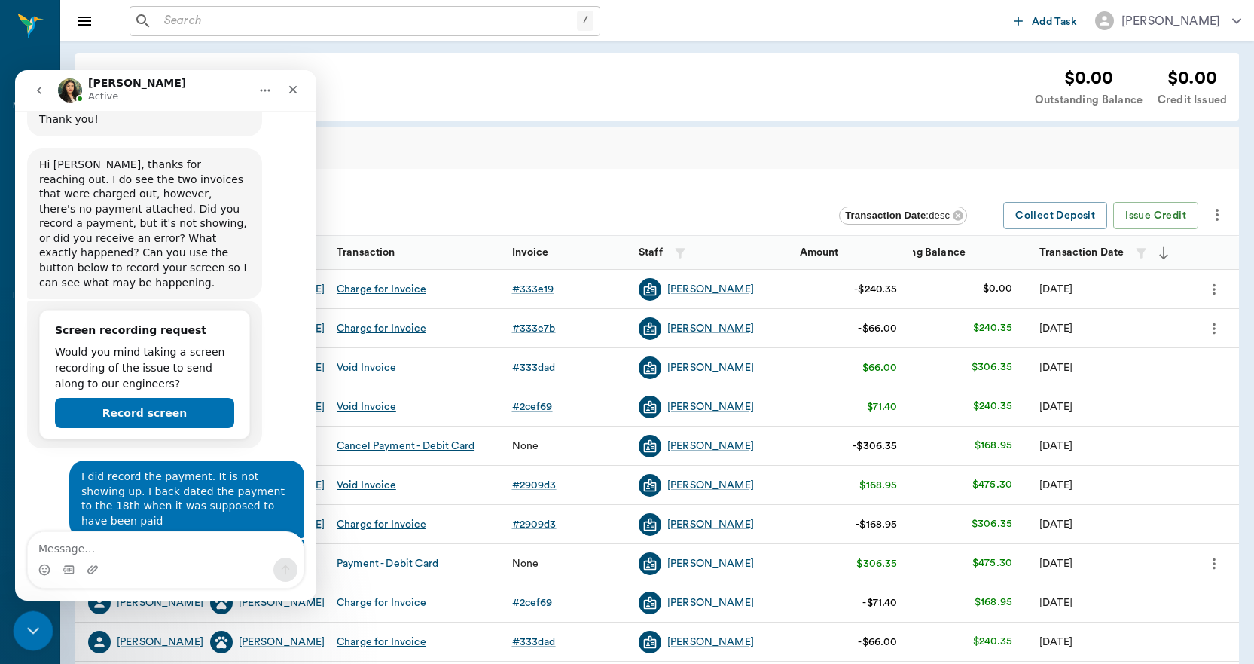
click at [29, 629] on icon "Close Intercom Messenger" at bounding box center [31, 628] width 11 height 6
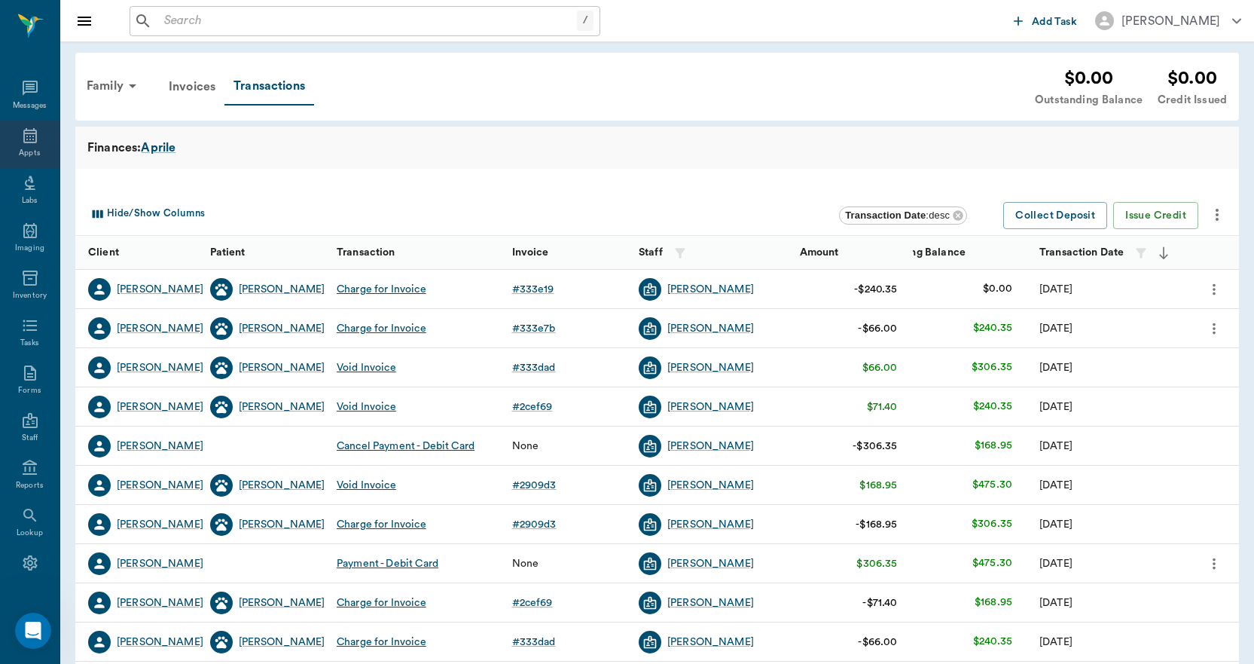
click at [14, 142] on div "Appts" at bounding box center [30, 144] width 60 height 47
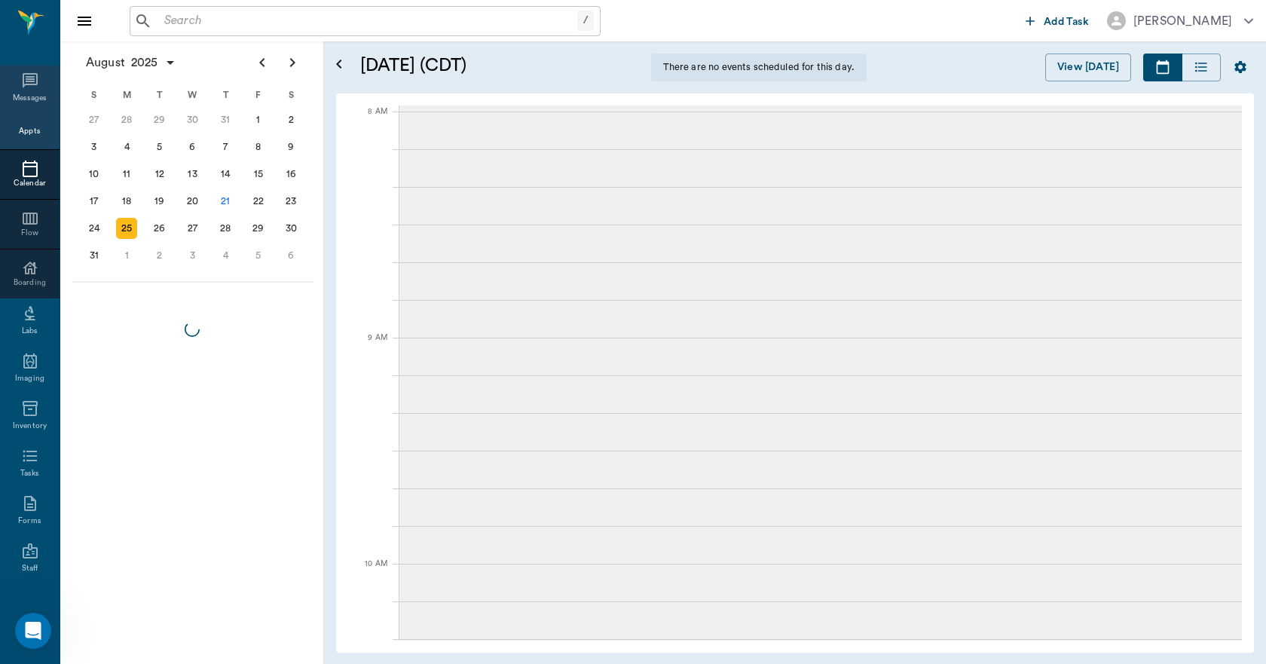
click at [12, 80] on div "Messages" at bounding box center [30, 89] width 60 height 47
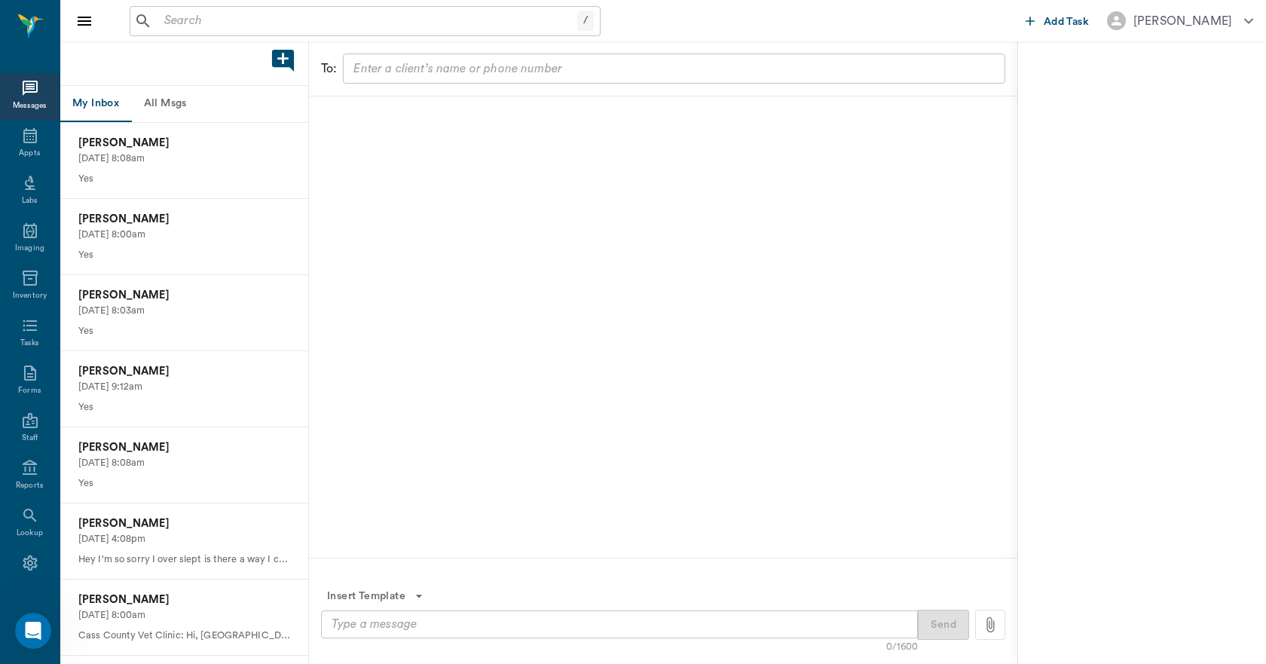
click at [168, 105] on button "All Msgs" at bounding box center [165, 104] width 68 height 36
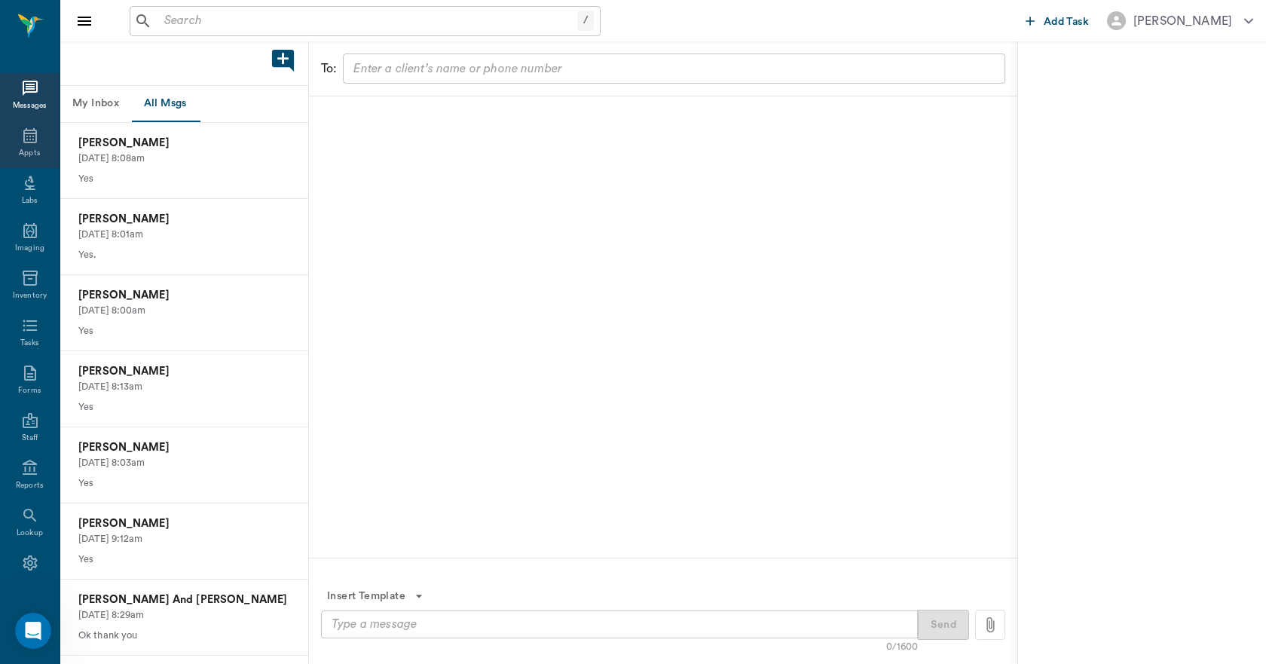
click at [19, 146] on div "Appts" at bounding box center [30, 144] width 60 height 47
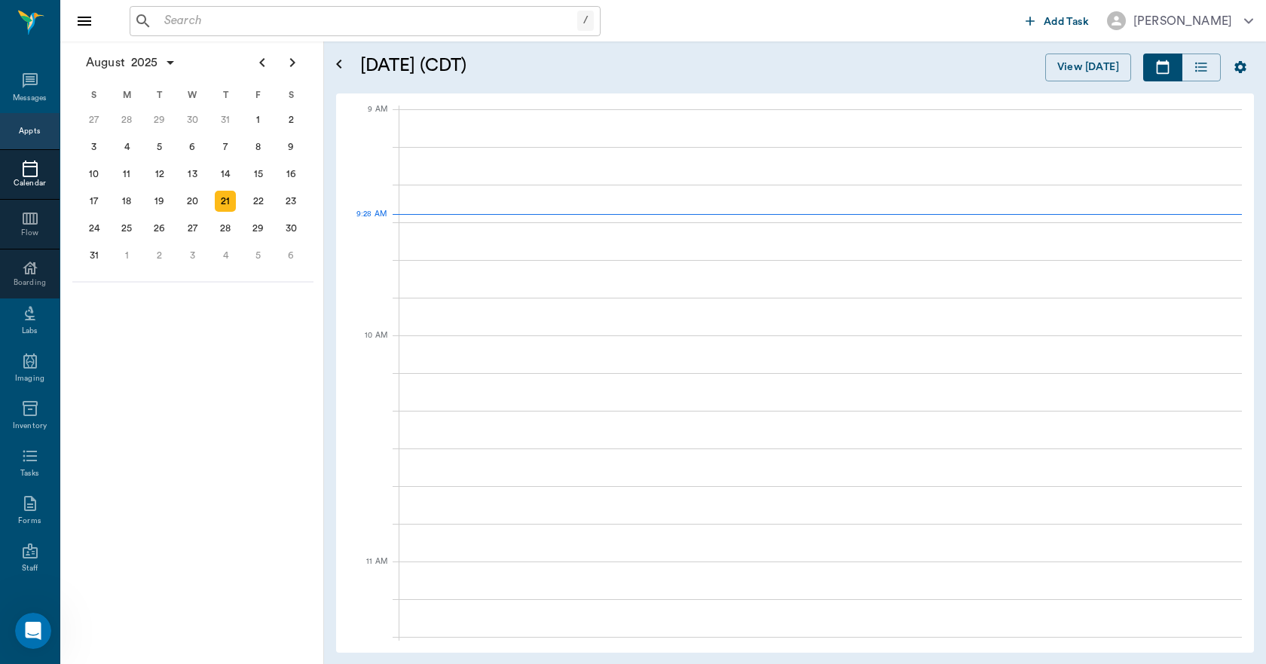
scroll to position [227, 0]
